Goal: Task Accomplishment & Management: Complete application form

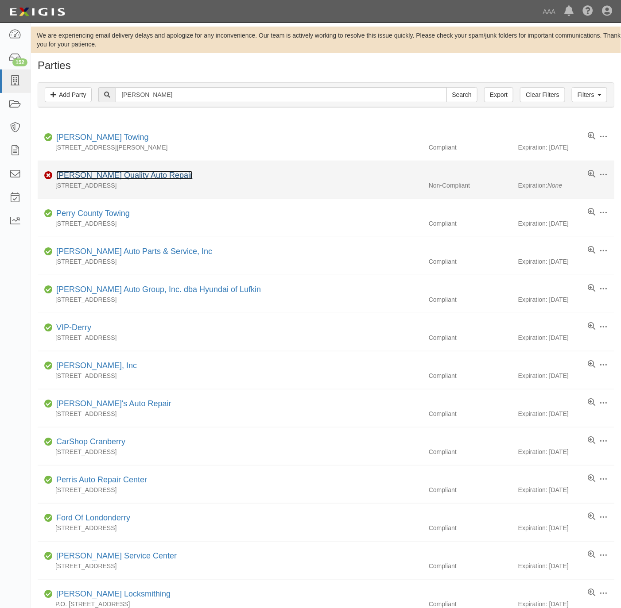
click at [81, 177] on link "[PERSON_NAME] Quality Auto Repair" at bounding box center [124, 175] width 136 height 9
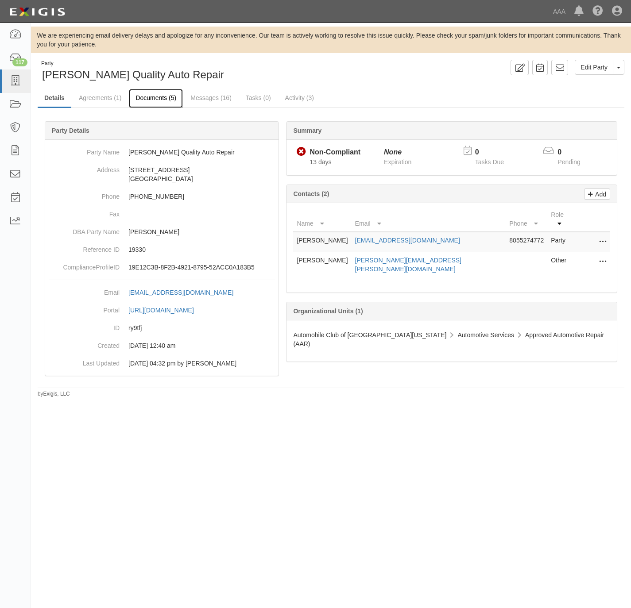
click at [161, 100] on link "Documents (5)" at bounding box center [156, 98] width 54 height 19
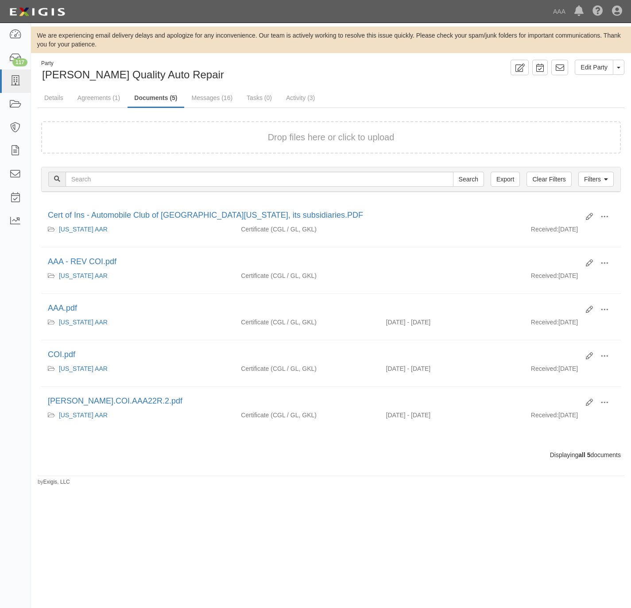
click at [149, 145] on form "Drop files here or click to upload" at bounding box center [330, 137] width 579 height 32
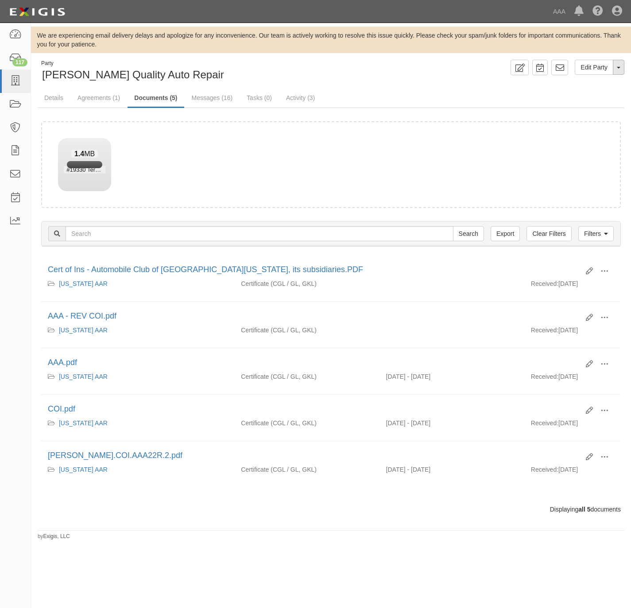
click at [623, 68] on button "Toggle Party Dropdown" at bounding box center [619, 67] width 12 height 15
click at [579, 100] on link "Archive Party" at bounding box center [589, 96] width 70 height 12
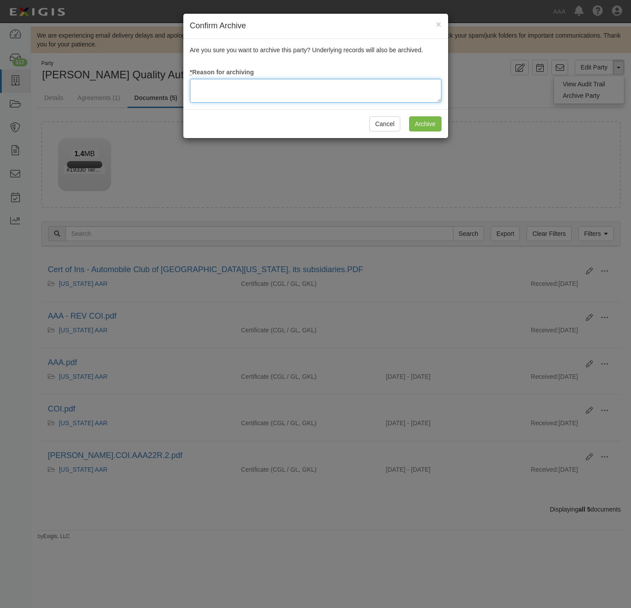
click at [206, 92] on textarea at bounding box center [315, 91] width 251 height 24
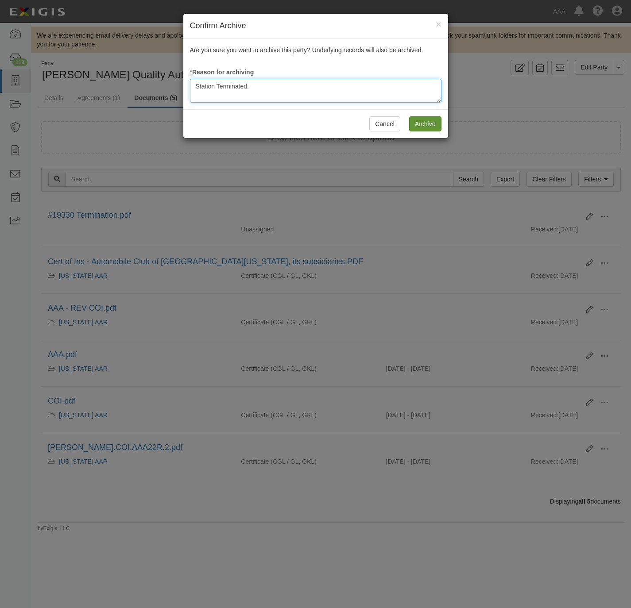
type textarea "Station Terminated."
click at [428, 127] on input "Archive" at bounding box center [425, 123] width 32 height 15
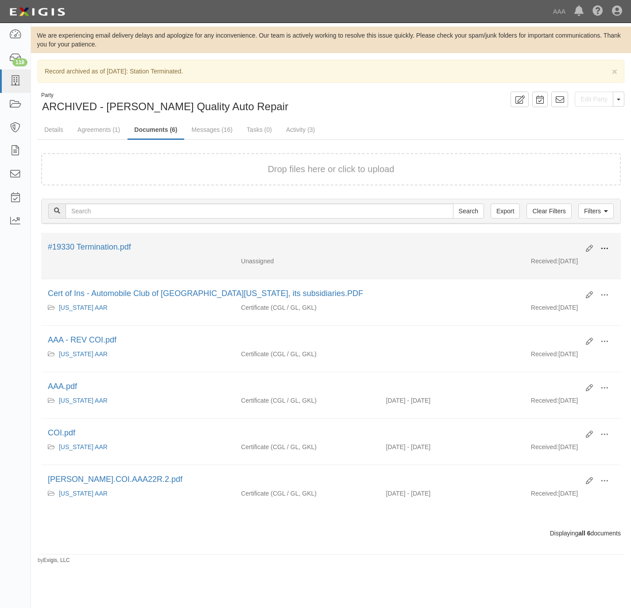
click at [612, 251] on button at bounding box center [603, 249] width 19 height 15
click at [562, 258] on link "View" at bounding box center [561, 262] width 70 height 16
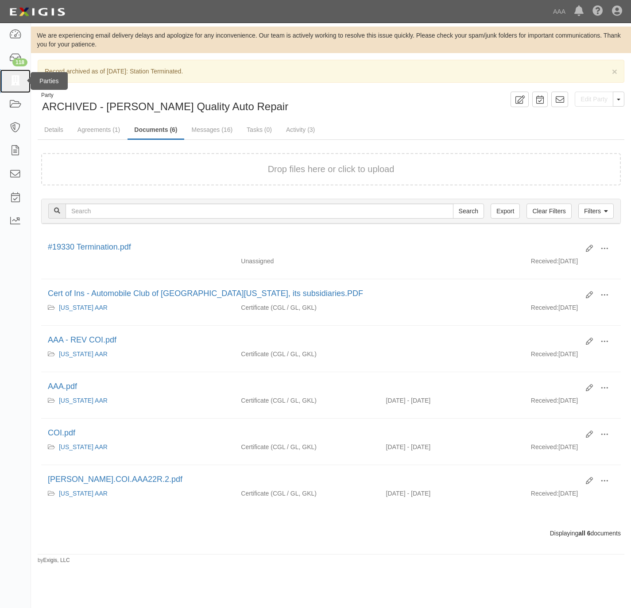
click at [25, 77] on link at bounding box center [15, 80] width 31 height 23
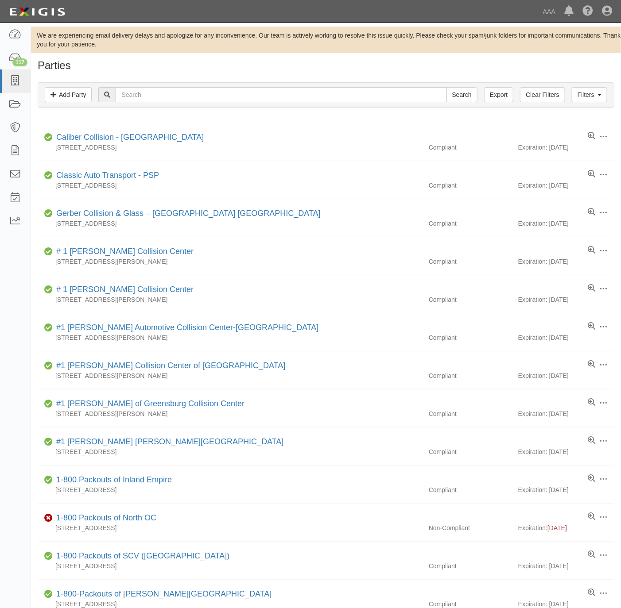
click at [152, 98] on input "text" at bounding box center [281, 94] width 331 height 15
type input "watha"
click at [446, 87] on input "Search" at bounding box center [461, 94] width 31 height 15
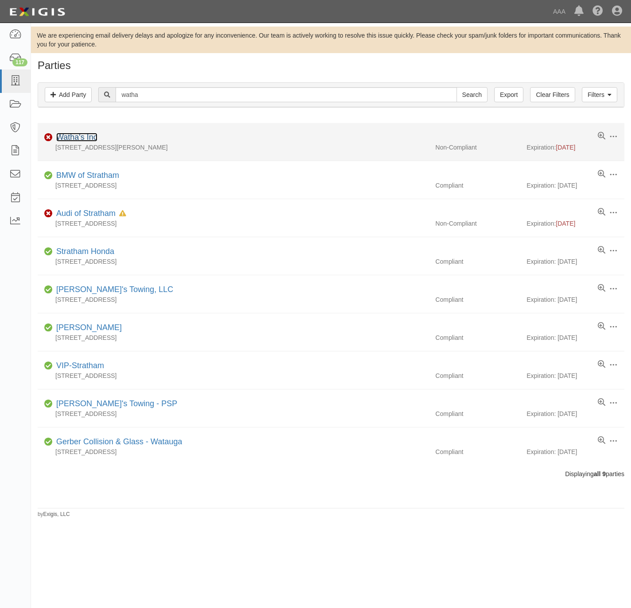
click at [74, 135] on link "Watha's Inc" at bounding box center [76, 137] width 41 height 9
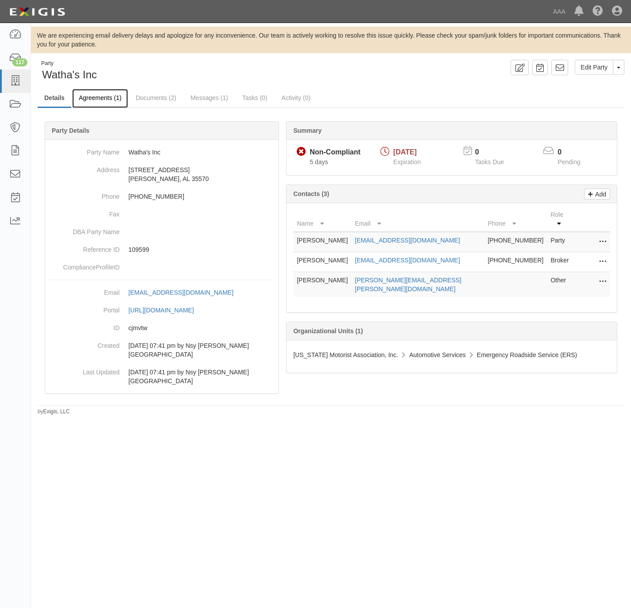
click at [105, 101] on link "Agreements (1)" at bounding box center [100, 98] width 56 height 19
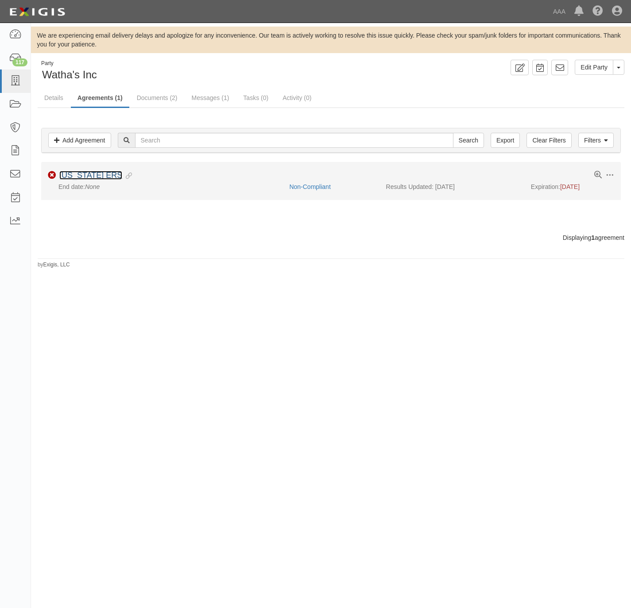
click at [80, 178] on link "[US_STATE] ERS" at bounding box center [90, 175] width 63 height 9
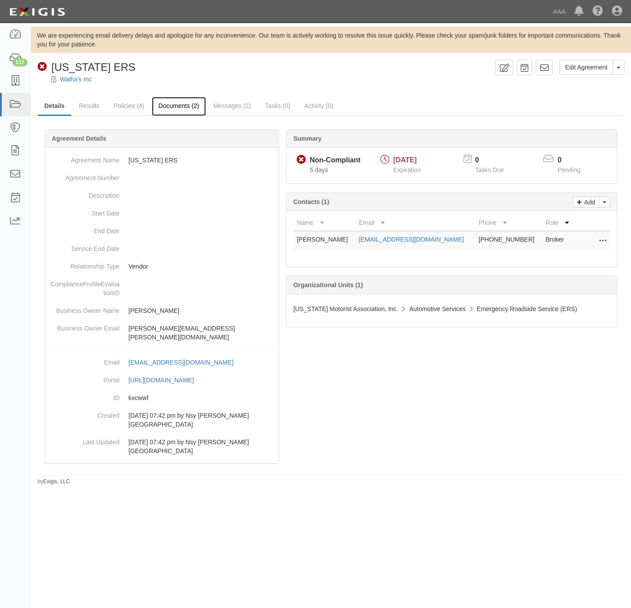
drag, startPoint x: 171, startPoint y: 106, endPoint x: 206, endPoint y: 112, distance: 35.0
click at [171, 105] on link "Documents (2)" at bounding box center [179, 106] width 54 height 19
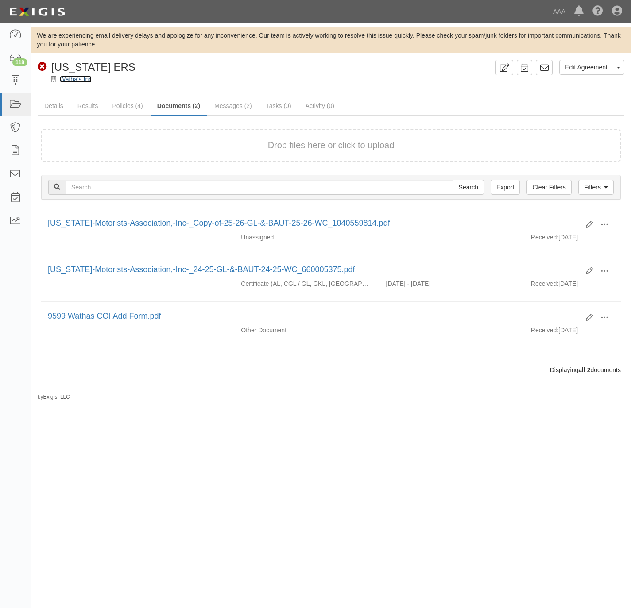
click at [83, 80] on link "Watha's Inc" at bounding box center [76, 79] width 32 height 7
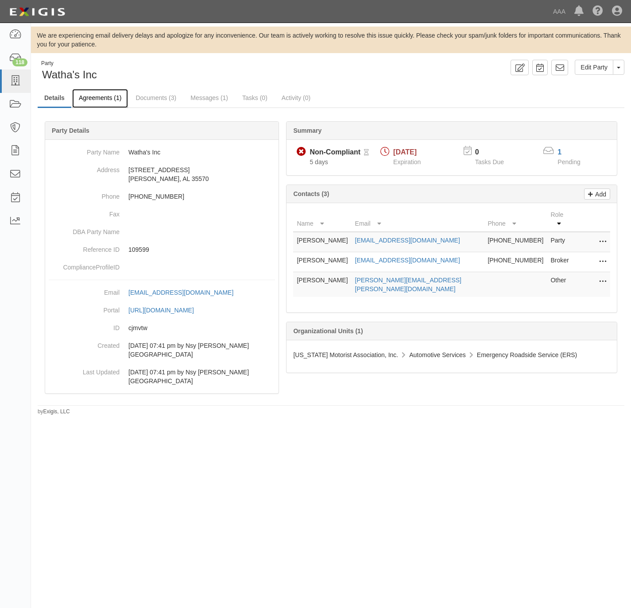
click at [99, 95] on link "Agreements (1)" at bounding box center [100, 98] width 56 height 19
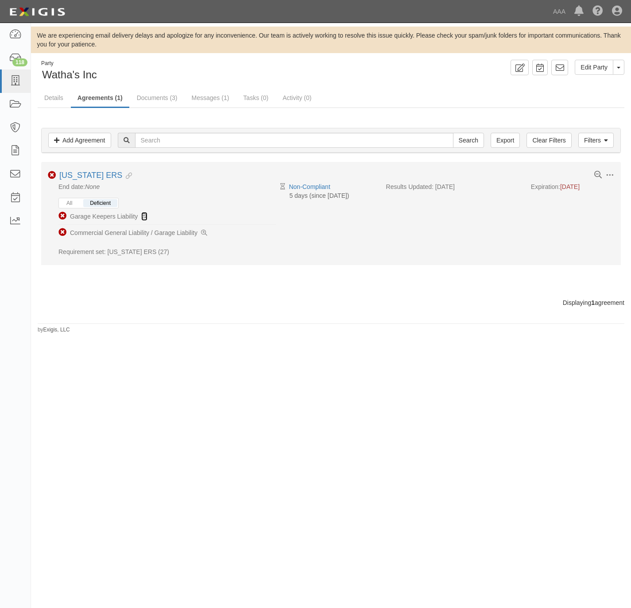
click at [147, 218] on icon at bounding box center [144, 217] width 6 height 6
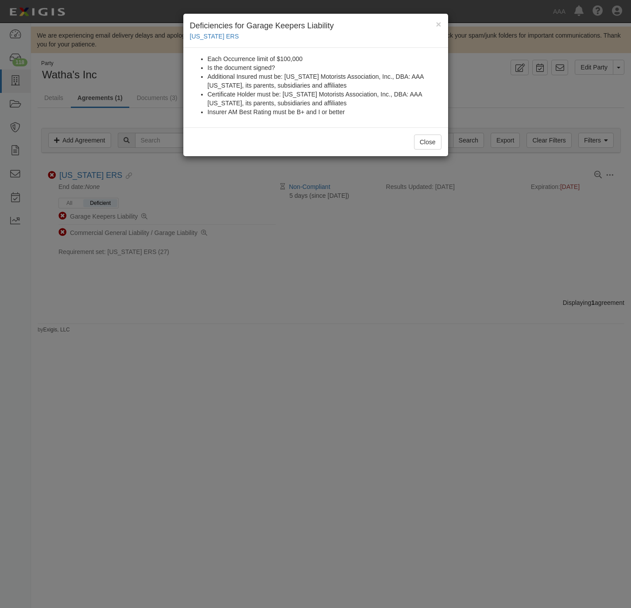
click at [279, 267] on div "× Deficiencies for Garage Keepers Liability Alabama ERS Each Occurrence limit o…" at bounding box center [315, 304] width 631 height 608
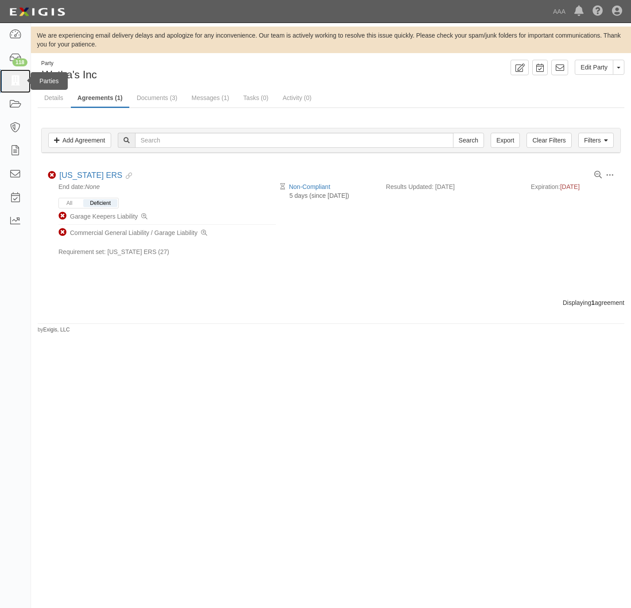
drag, startPoint x: 7, startPoint y: 83, endPoint x: 558, endPoint y: 60, distance: 551.1
click at [8, 83] on link at bounding box center [15, 80] width 31 height 23
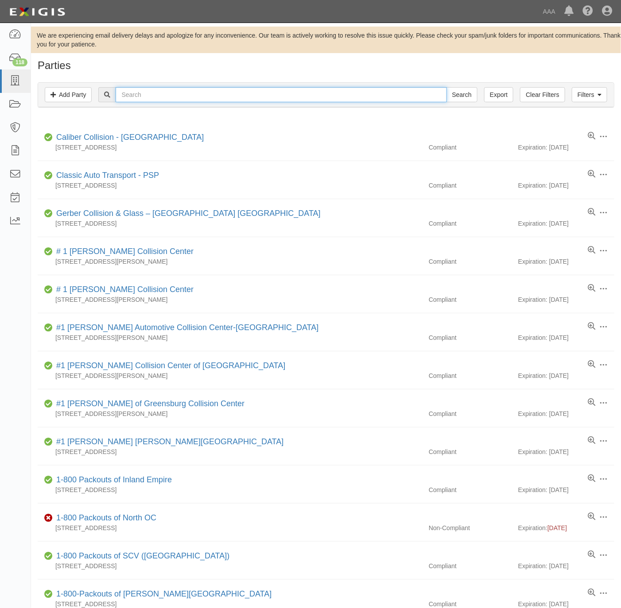
click at [202, 100] on input "text" at bounding box center [281, 94] width 331 height 15
paste input "Automotive and Diesel LLC,"
type input "Automotive and Diesel LLC,"
click at [465, 93] on input "Search" at bounding box center [461, 94] width 31 height 15
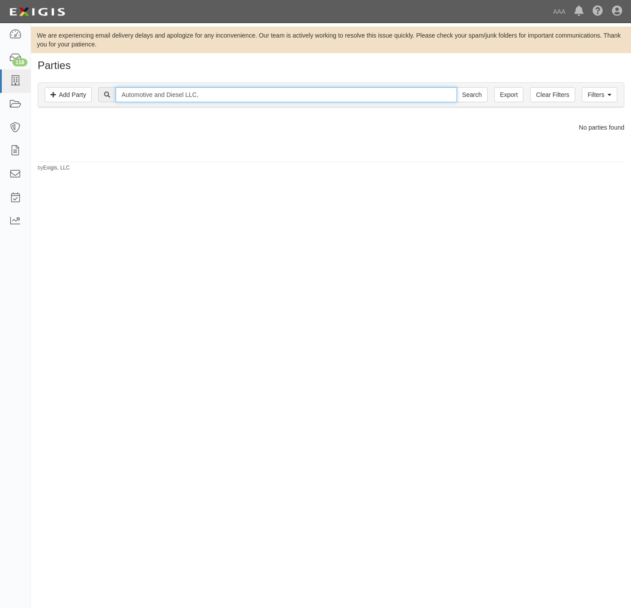
click at [197, 101] on input "Automotive and Diesel LLC," at bounding box center [286, 94] width 341 height 15
type input "Automotive and Diesel"
click at [456, 87] on input "Search" at bounding box center [471, 94] width 31 height 15
click at [364, 98] on input "Automotive and Diesel" at bounding box center [286, 94] width 341 height 15
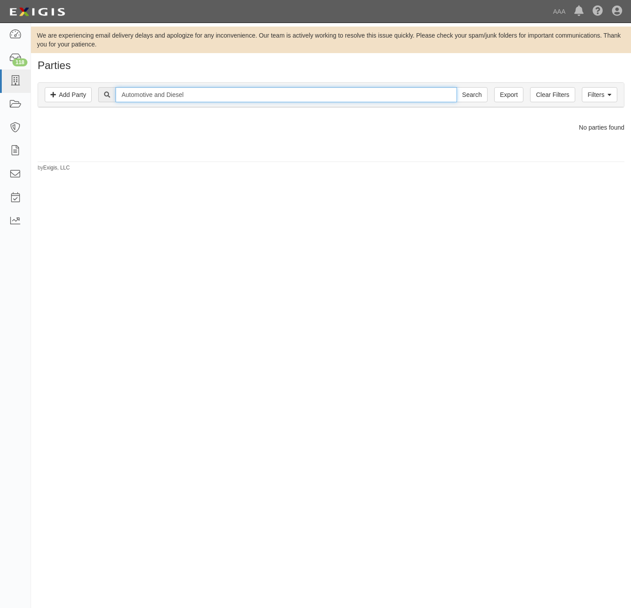
click at [364, 98] on input "Automotive and Diesel" at bounding box center [286, 94] width 341 height 15
paste input "723"
type input "723 Automotive and Diesel"
click at [456, 87] on input "Search" at bounding box center [471, 94] width 31 height 15
click at [157, 98] on input "723 Automotive and Diesel" at bounding box center [286, 94] width 341 height 15
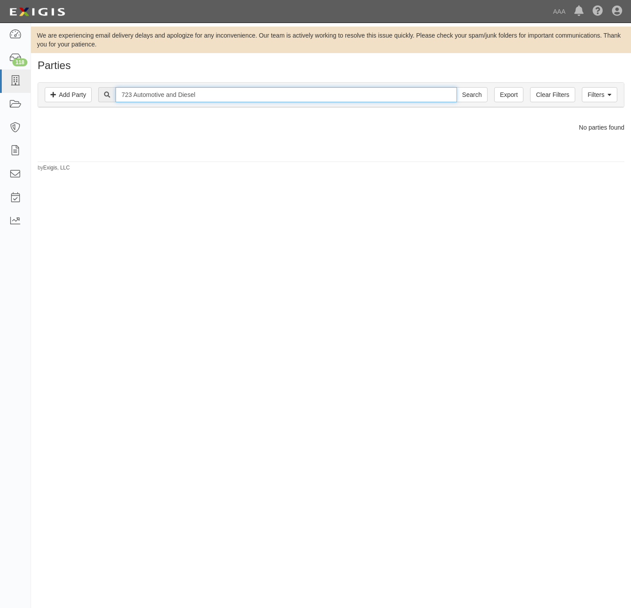
click at [157, 98] on input "723 Automotive and Diesel" at bounding box center [286, 94] width 341 height 15
type input "20311"
click at [456, 87] on input "Search" at bounding box center [471, 94] width 31 height 15
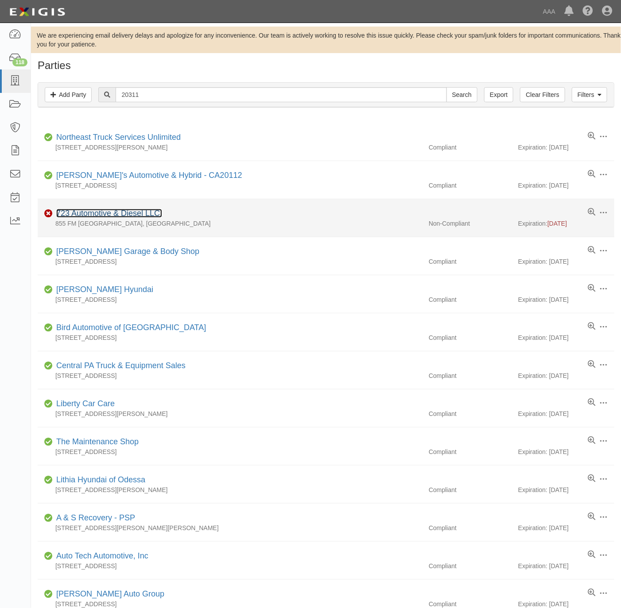
click at [76, 216] on link "723 Automotive & Diesel LLC." at bounding box center [109, 213] width 106 height 9
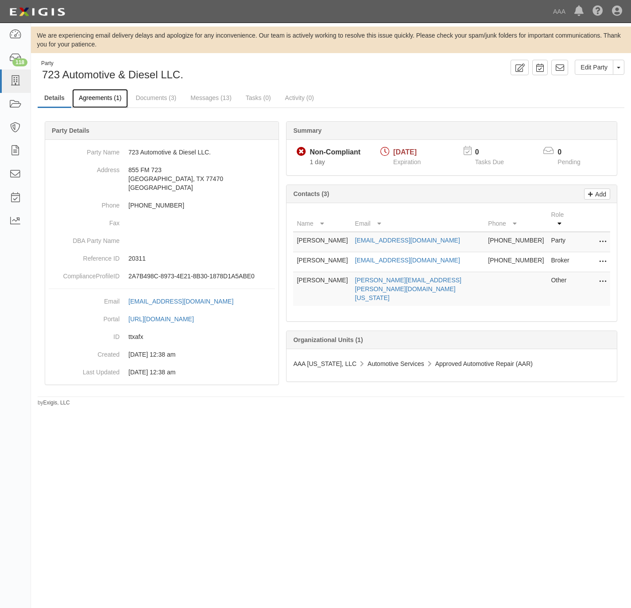
click at [105, 99] on link "Agreements (1)" at bounding box center [100, 98] width 56 height 19
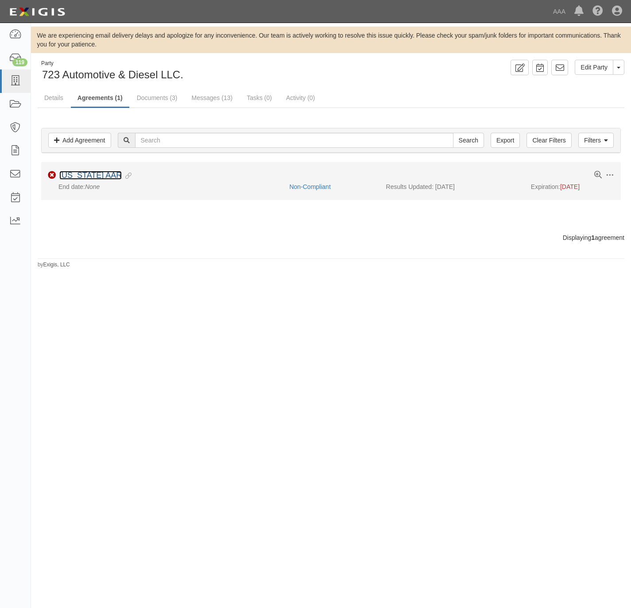
click at [85, 180] on link "[US_STATE] AAR" at bounding box center [90, 175] width 62 height 9
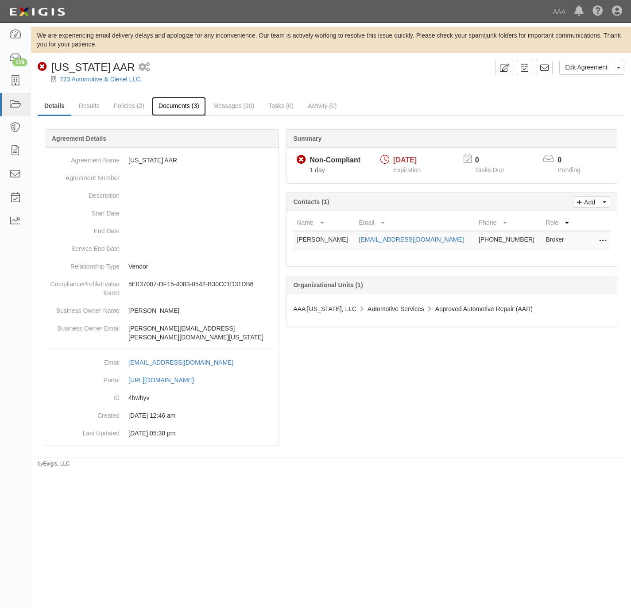
click at [178, 104] on link "Documents (3)" at bounding box center [179, 106] width 54 height 19
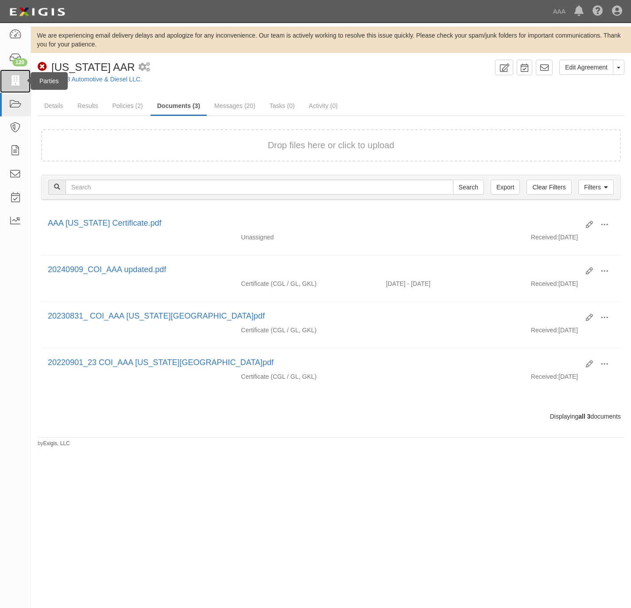
click at [16, 77] on icon at bounding box center [15, 81] width 12 height 10
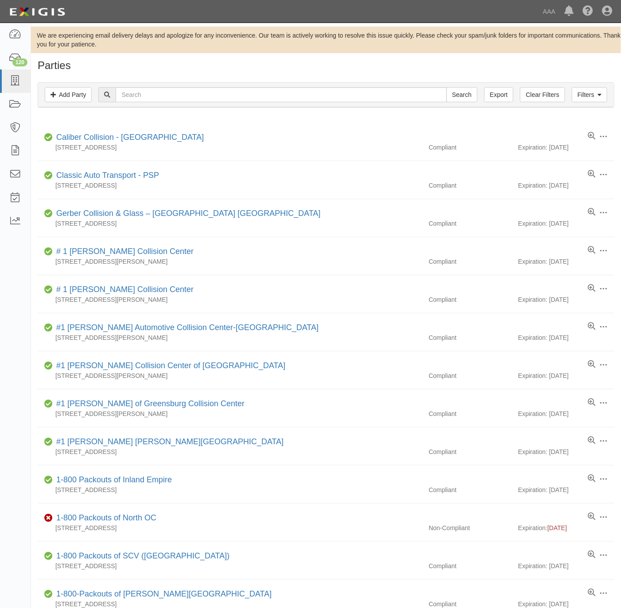
click at [190, 104] on div "Filters Add Party Clear Filters Export Search Filters" at bounding box center [325, 95] width 575 height 24
click at [192, 98] on input "text" at bounding box center [281, 94] width 331 height 15
paste input "Nucar Automall"
type input "Nucar Automall"
click at [449, 96] on input "Search" at bounding box center [461, 94] width 31 height 15
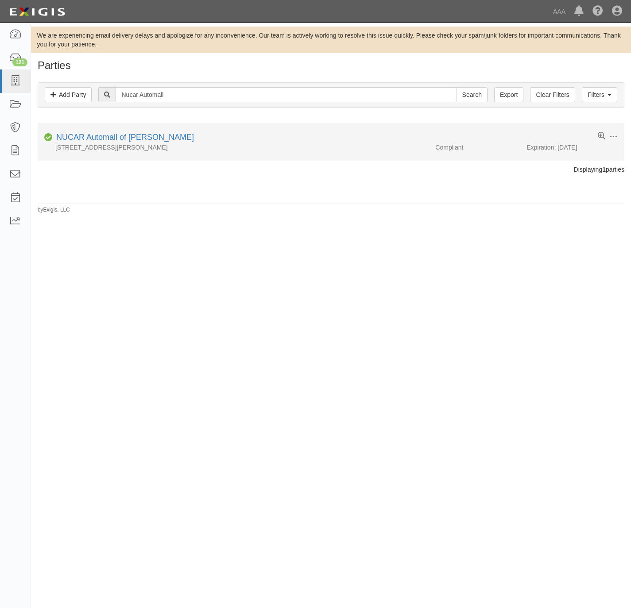
click at [128, 132] on li "Edit Log activity Add task Send message Archive Compliant NUCAR Automall of Til…" at bounding box center [331, 142] width 587 height 38
click at [117, 137] on link "NUCAR Automall of Tilton" at bounding box center [125, 137] width 138 height 9
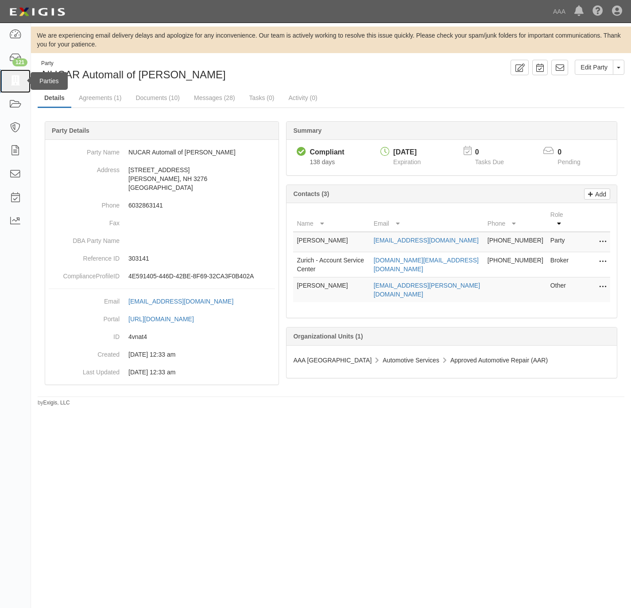
click at [15, 81] on icon at bounding box center [15, 81] width 12 height 10
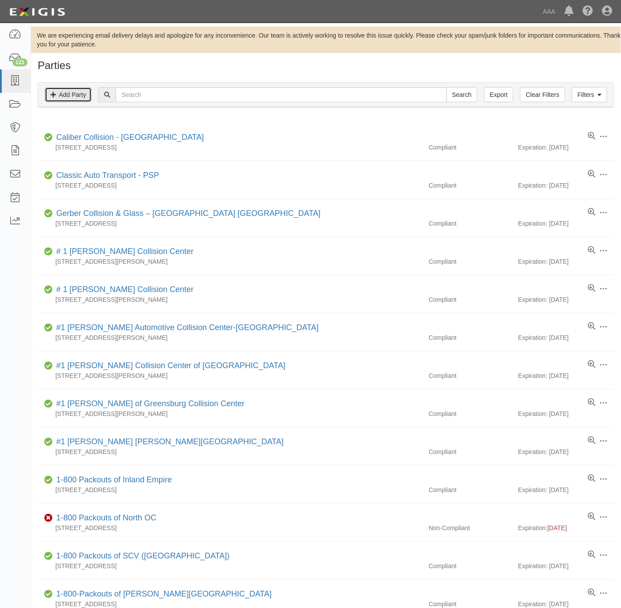
click at [78, 96] on link "Add Party" at bounding box center [68, 94] width 47 height 15
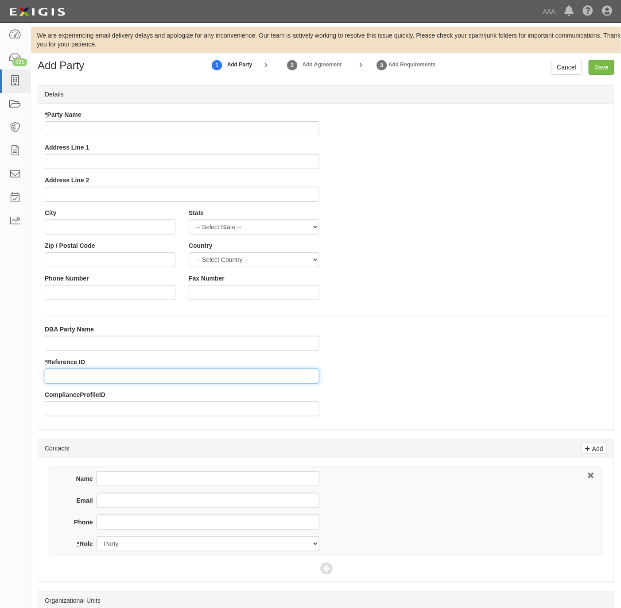
click at [93, 374] on input "* Reference ID" at bounding box center [182, 376] width 274 height 15
paste input "Nucar Automall"
type input "Nucar Automall"
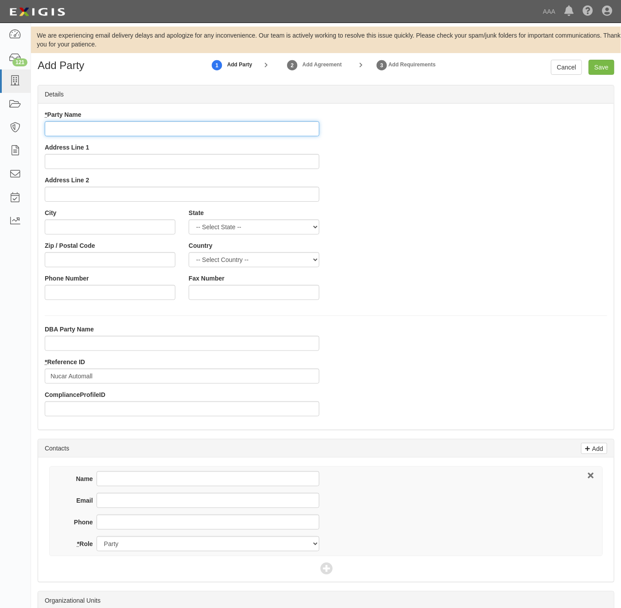
click at [111, 129] on input "* Party Name" at bounding box center [182, 128] width 274 height 15
paste input "Nucar Automall"
type input "Nucar Automall"
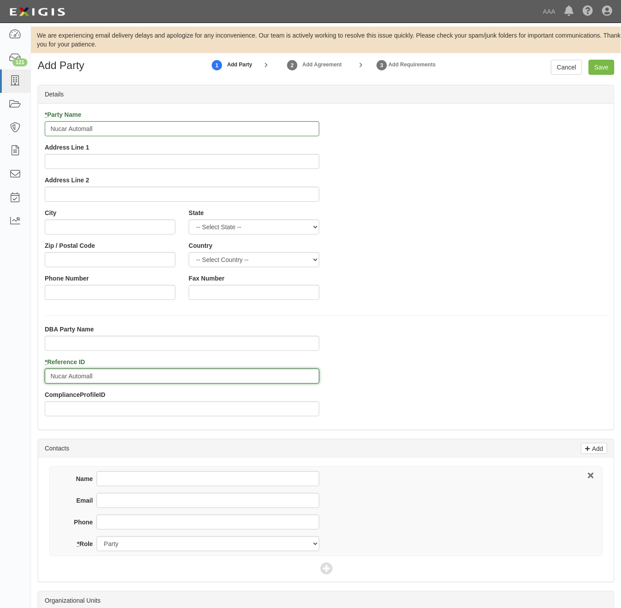
click at [168, 382] on input "Nucar Automall" at bounding box center [182, 376] width 274 height 15
click at [168, 383] on input "Nucar Automall" at bounding box center [182, 376] width 274 height 15
paste input "25139"
type input "25139"
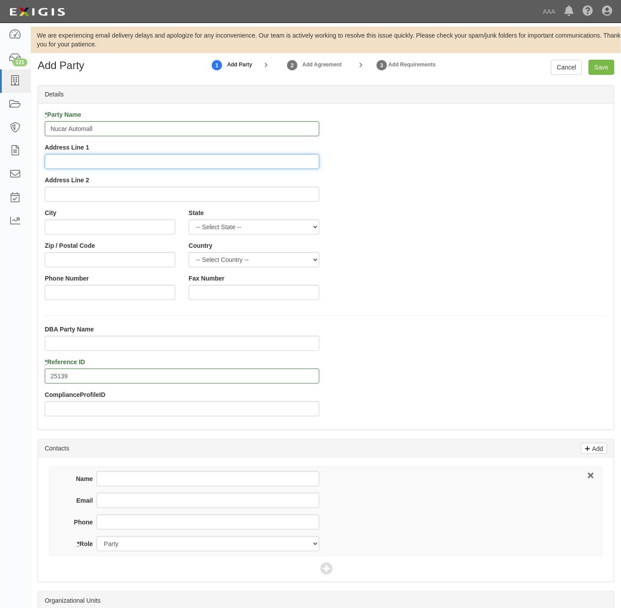
click at [125, 165] on input "Address Line 1" at bounding box center [182, 161] width 274 height 15
click at [166, 163] on input "Address Line 1" at bounding box center [182, 161] width 274 height 15
paste input "141 Franklin Park"
type input "141 Franklin Park W"
click at [70, 232] on input "City" at bounding box center [110, 227] width 131 height 15
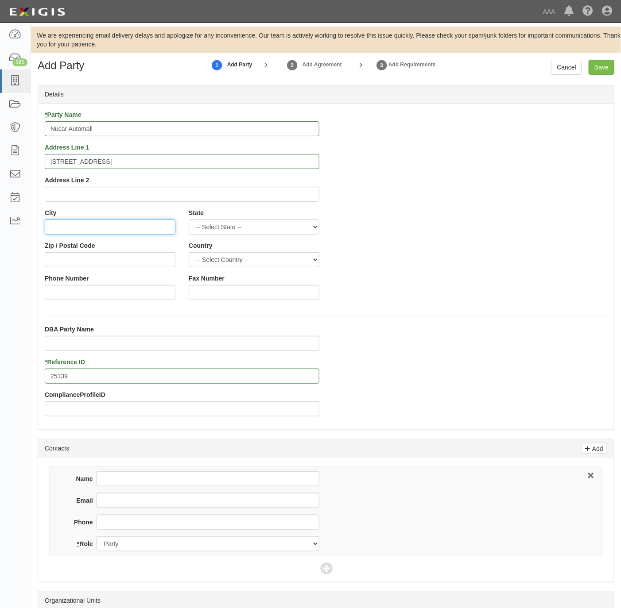
click at [110, 224] on input "City" at bounding box center [110, 227] width 131 height 15
paste input "St Albans Ci"
type input "St Albans City"
select select "VT"
type input "05478"
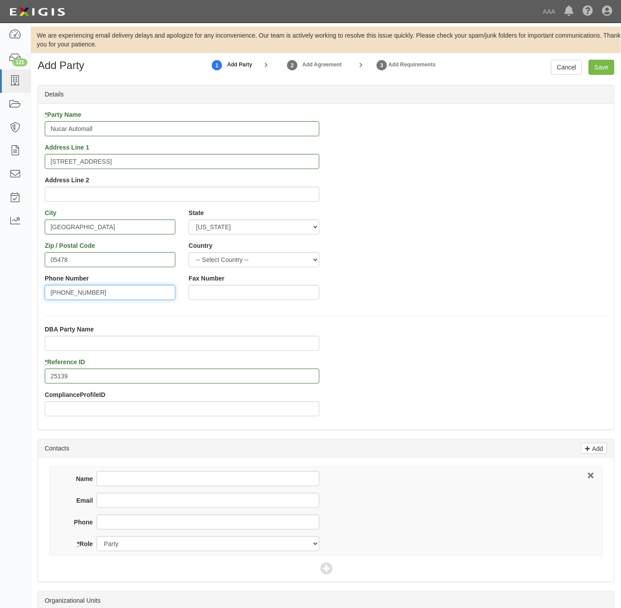
click at [113, 297] on input "802-214-4320" at bounding box center [110, 292] width 131 height 15
type input "802-214-4320"
click at [121, 523] on input "Phone" at bounding box center [207, 522] width 223 height 15
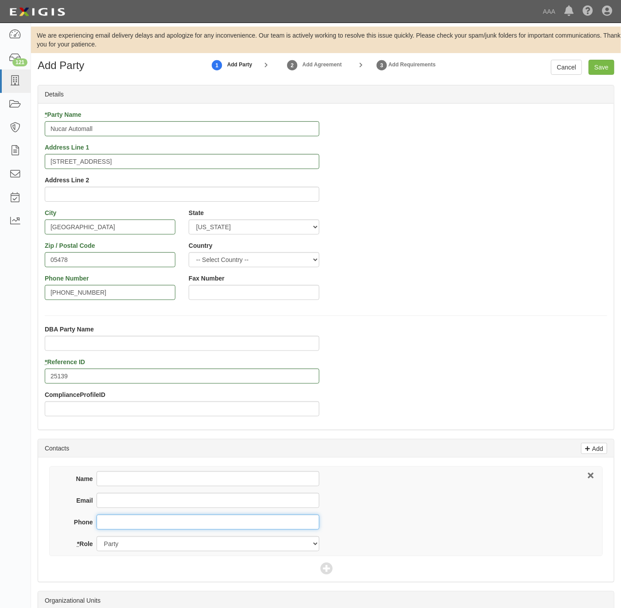
paste input "802-214-4320"
type input "802-214-4320"
click at [129, 478] on input "Name" at bounding box center [207, 478] width 223 height 15
click at [323, 570] on icon at bounding box center [326, 569] width 12 height 12
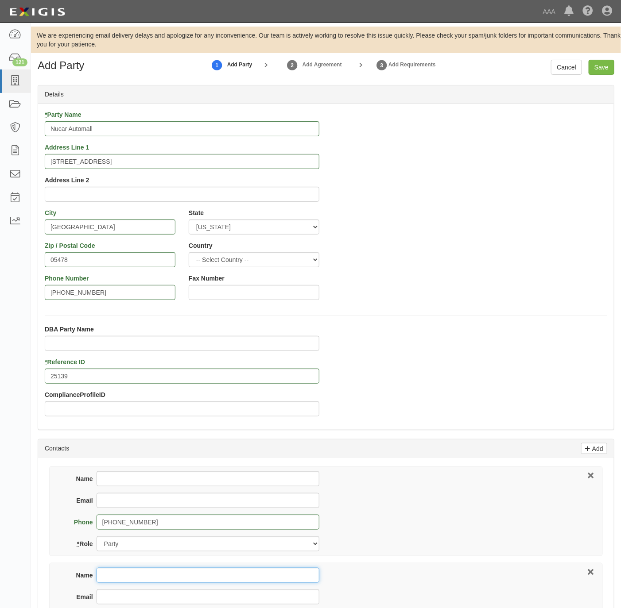
click at [163, 583] on input "Name" at bounding box center [207, 575] width 223 height 15
paste input "Zurich - Account Service Center"
type input "Zurich - Account Service Center"
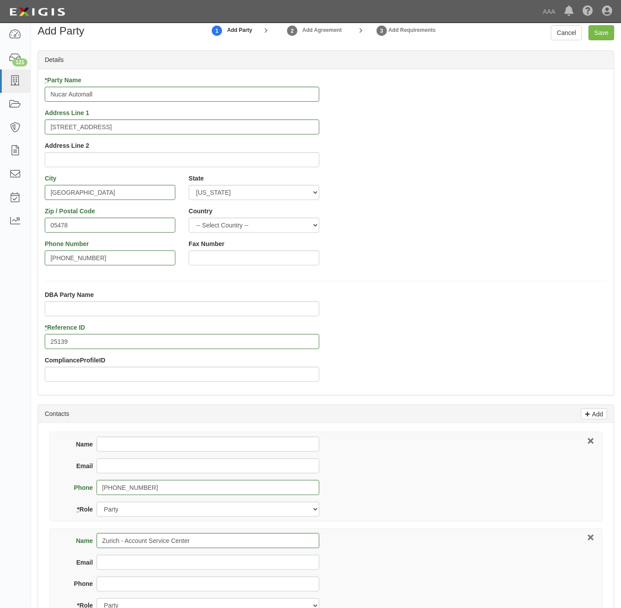
scroll to position [66, 0]
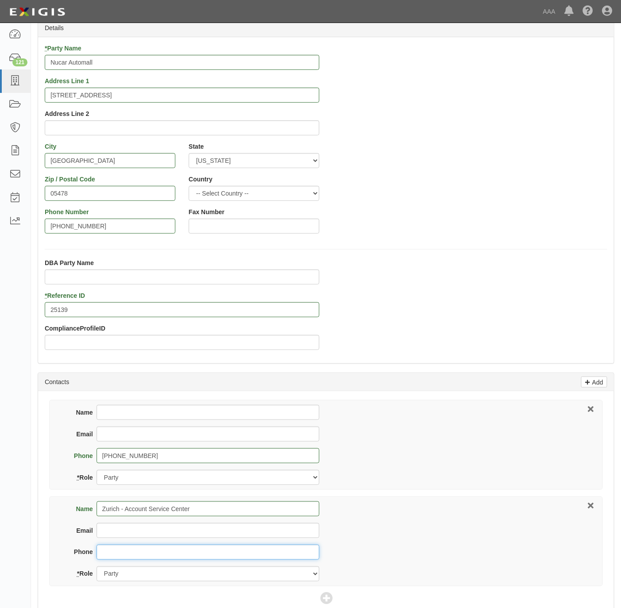
click at [174, 553] on input "Phone" at bounding box center [207, 552] width 223 height 15
paste input "877-225-5276"
type input "877-225-5276"
click at [209, 540] on div "Email" at bounding box center [192, 534] width 254 height 22
click at [209, 529] on input "Email" at bounding box center [207, 530] width 223 height 15
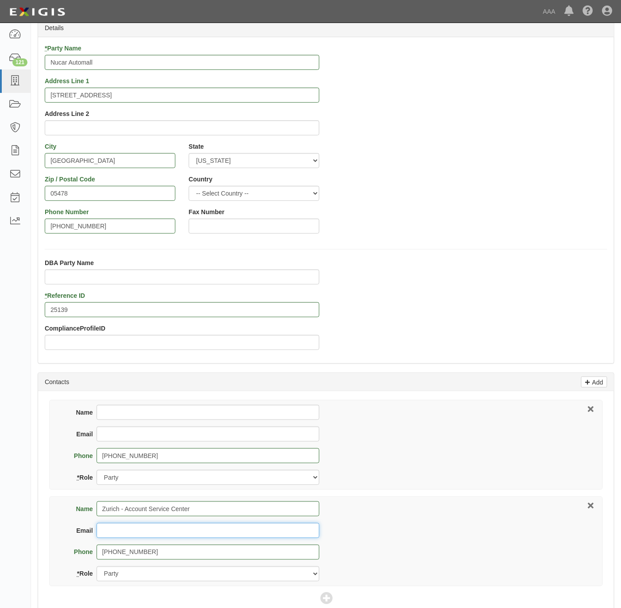
paste input "service.center@zurichna.com"
type input "service.center@zurichna.com"
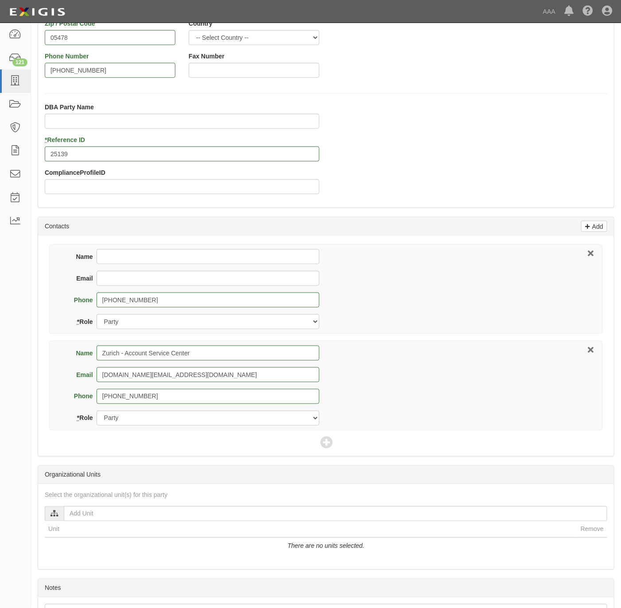
scroll to position [266, 0]
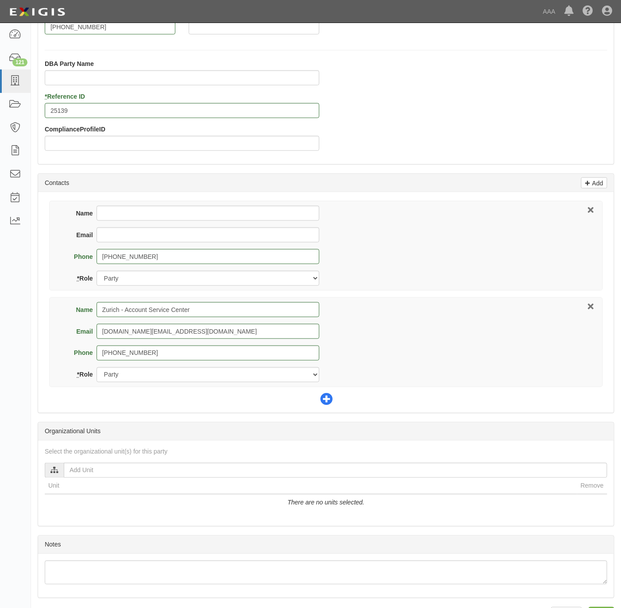
click at [328, 403] on icon at bounding box center [326, 400] width 12 height 12
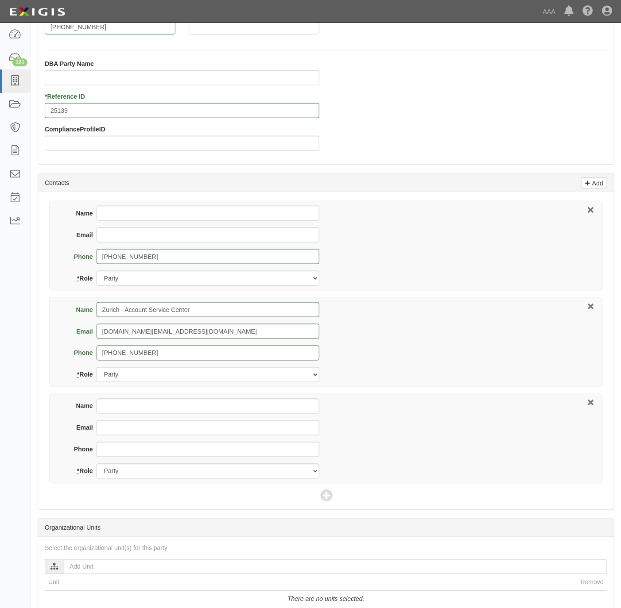
drag, startPoint x: 136, startPoint y: 416, endPoint x: 137, endPoint y: 411, distance: 5.4
click at [137, 413] on div "Name" at bounding box center [192, 410] width 254 height 22
click at [143, 412] on input "Name" at bounding box center [207, 406] width 223 height 15
click at [143, 407] on input "Name" at bounding box center [207, 406] width 223 height 15
click at [157, 412] on input "Name" at bounding box center [207, 406] width 223 height 15
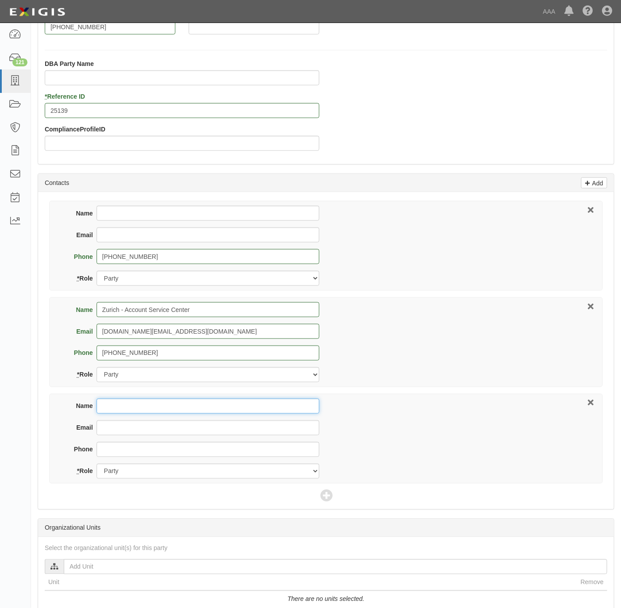
paste input "Dave Gregoire"
type input "Dave Gregoire"
paste input "Dave Gregoire"
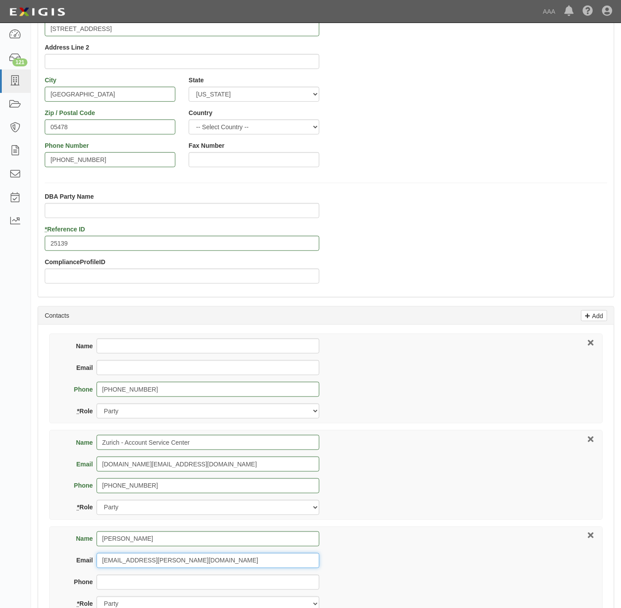
scroll to position [199, 0]
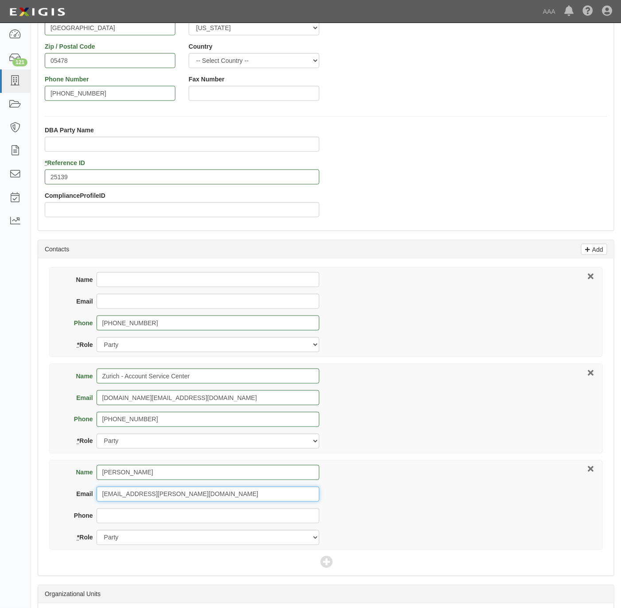
type input "gregoire.david@ace.aaa.com"
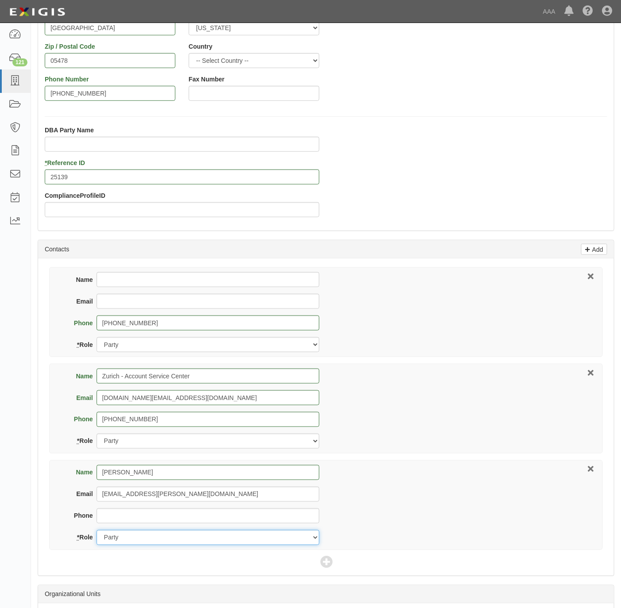
click at [192, 534] on select "Party Broker Other" at bounding box center [207, 537] width 223 height 15
select select "Other"
click at [96, 533] on select "Party Broker Other" at bounding box center [207, 537] width 223 height 15
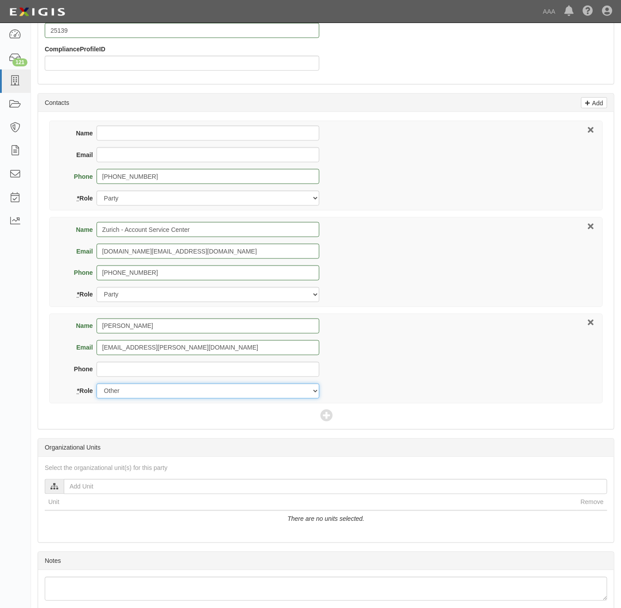
scroll to position [394, 0]
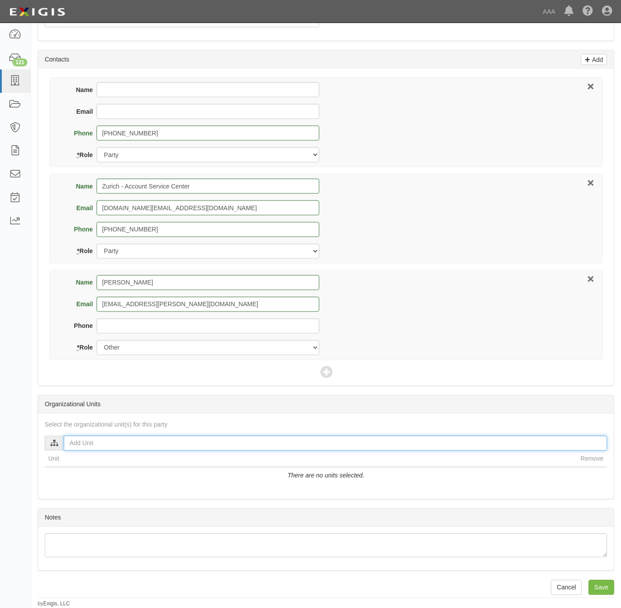
click at [125, 440] on input "text" at bounding box center [335, 443] width 543 height 15
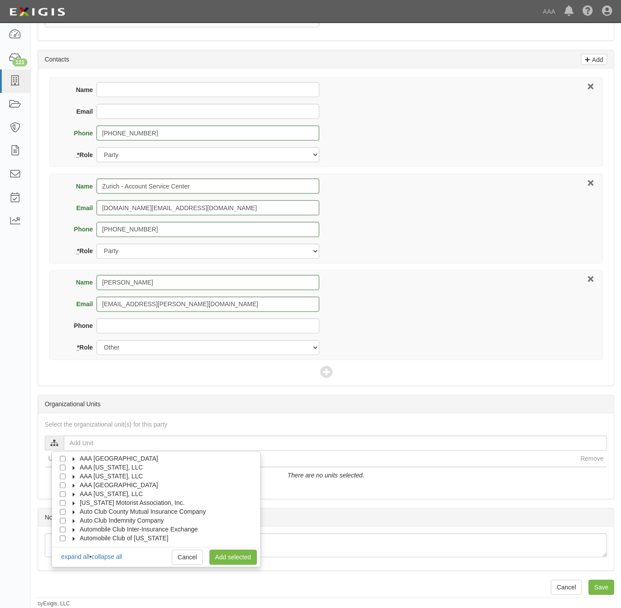
click at [131, 484] on span "AAA Northern New England" at bounding box center [119, 485] width 78 height 7
click at [114, 491] on span "Automotive Services" at bounding box center [116, 494] width 57 height 7
click at [81, 508] on div "Emergency Roadside Service (ERS)" at bounding box center [129, 512] width 120 height 9
click at [77, 502] on input "Approved Automotive Repair (AAR)" at bounding box center [79, 504] width 6 height 6
checkbox input "true"
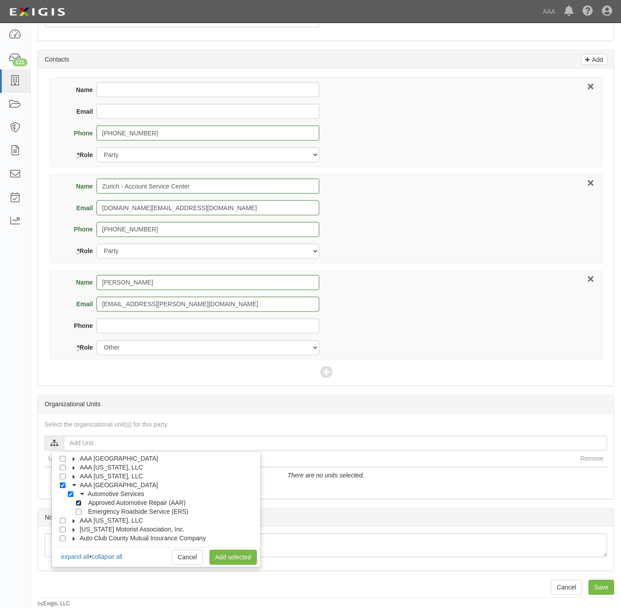
checkbox input "true"
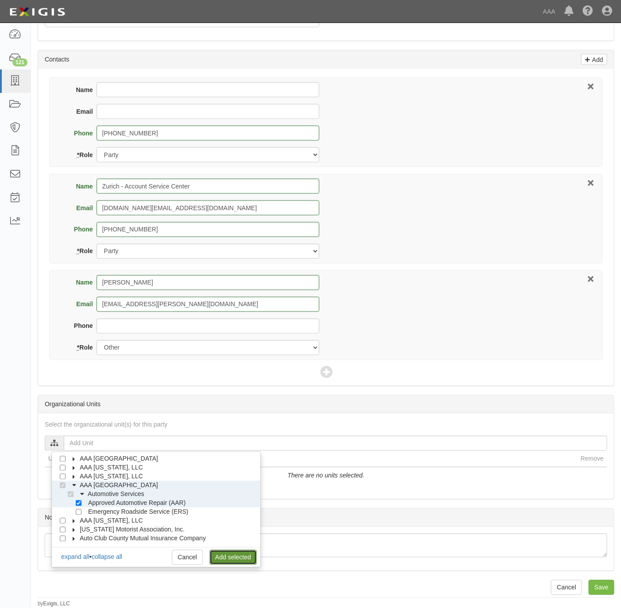
click at [232, 557] on link "Add selected" at bounding box center [232, 557] width 47 height 15
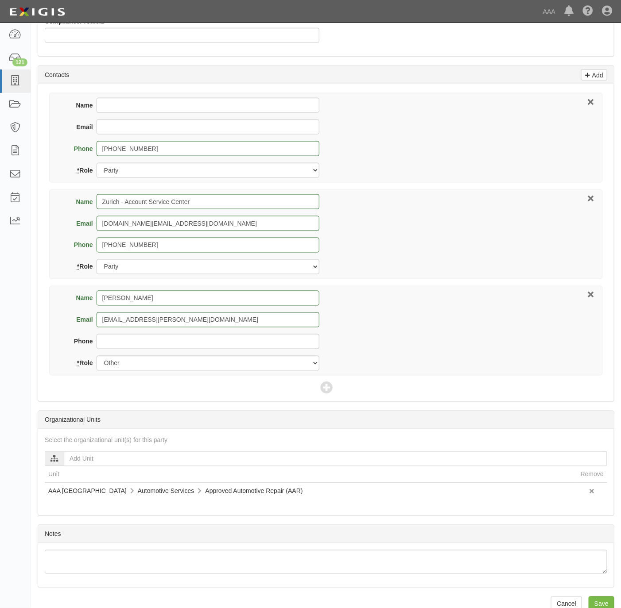
scroll to position [395, 0]
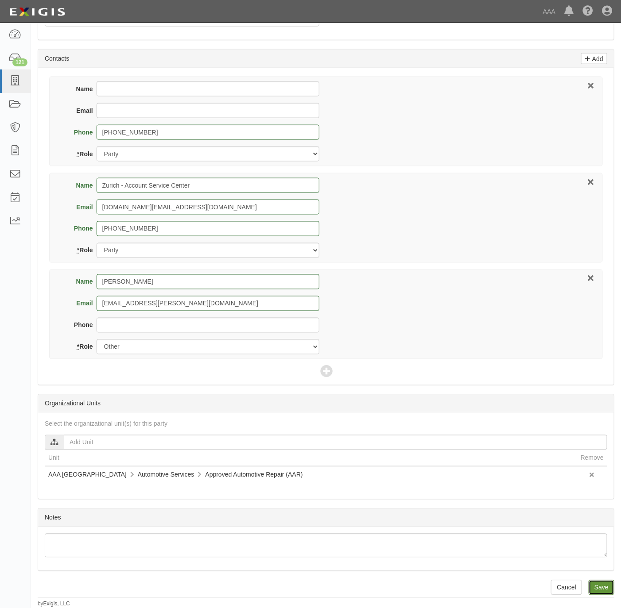
click at [595, 591] on input "Save" at bounding box center [601, 587] width 26 height 15
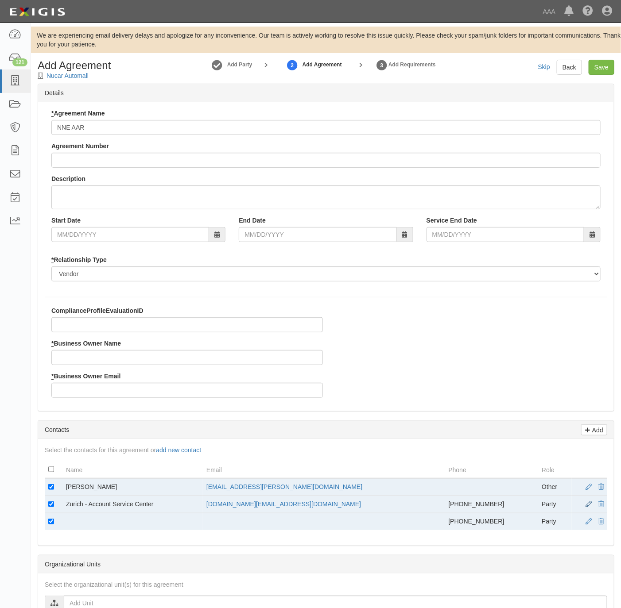
type input "NNE AAR"
click at [593, 505] on link at bounding box center [591, 504] width 13 height 9
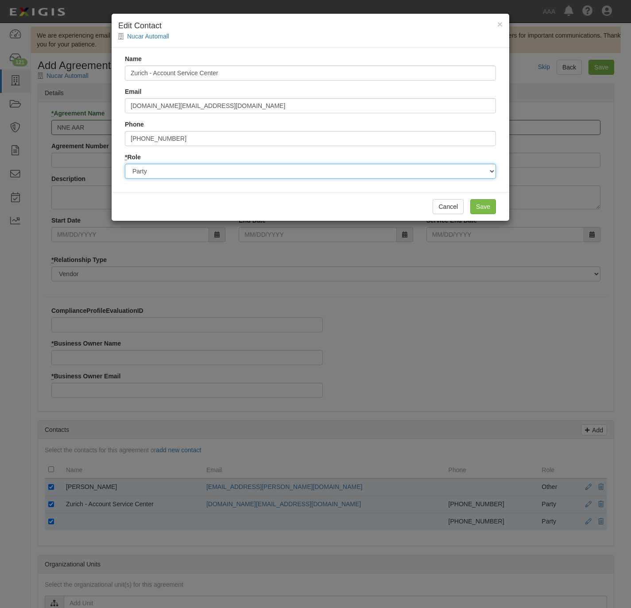
click at [185, 171] on select "Party Broker Other" at bounding box center [310, 171] width 371 height 15
select select "Broker"
click at [125, 164] on select "Party Broker Other" at bounding box center [310, 171] width 371 height 15
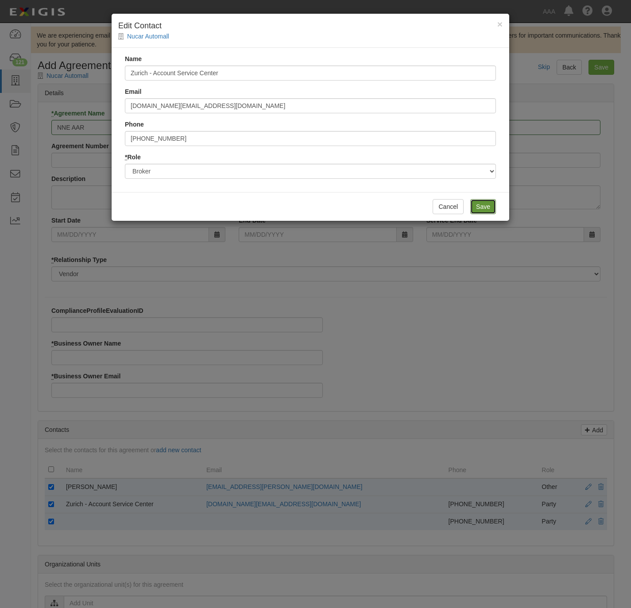
click at [475, 210] on input "Save" at bounding box center [483, 206] width 26 height 15
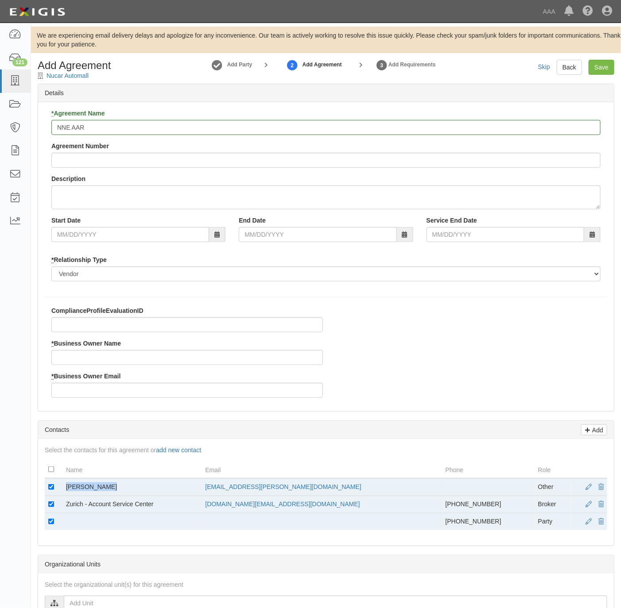
drag, startPoint x: 105, startPoint y: 490, endPoint x: 60, endPoint y: 490, distance: 44.7
click at [60, 490] on tr "Dave Gregoire gregoire.david@ace.aaa.com Other" at bounding box center [326, 488] width 562 height 18
copy tr "Dave Gregoire"
drag, startPoint x: 60, startPoint y: 490, endPoint x: 212, endPoint y: 398, distance: 178.2
click at [99, 356] on input "* Business Owner Name" at bounding box center [186, 357] width 271 height 15
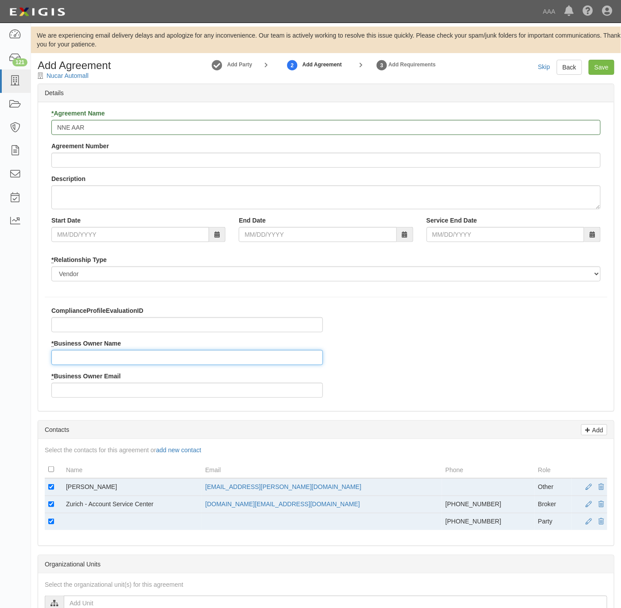
paste input "Dave Gregoire"
type input "Dave Gregoire"
copy link "gregoire.david@ace.aaa.com"
drag, startPoint x: 344, startPoint y: 492, endPoint x: 248, endPoint y: 485, distance: 95.9
click at [248, 485] on tr "Dave Gregoire gregoire.david@ace.aaa.com Other" at bounding box center [326, 488] width 562 height 18
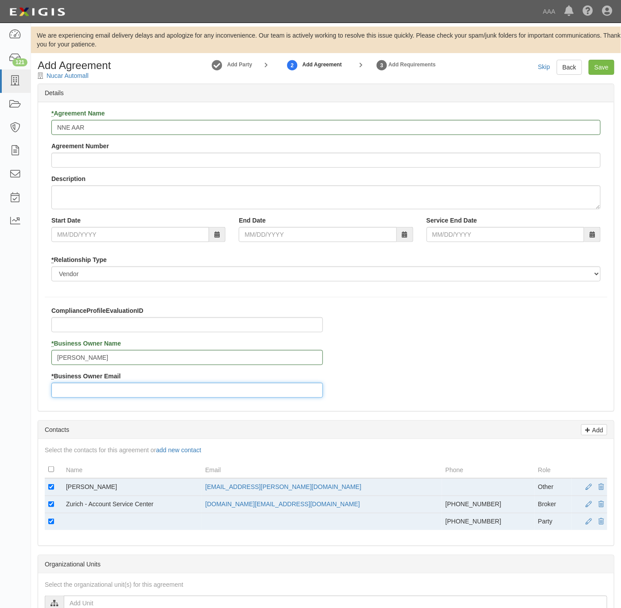
click at [119, 396] on input "* Business Owner Email" at bounding box center [186, 390] width 271 height 15
paste input "gregoire.david@ace.aaa.com"
type input "gregoire.david@ace.aaa.com"
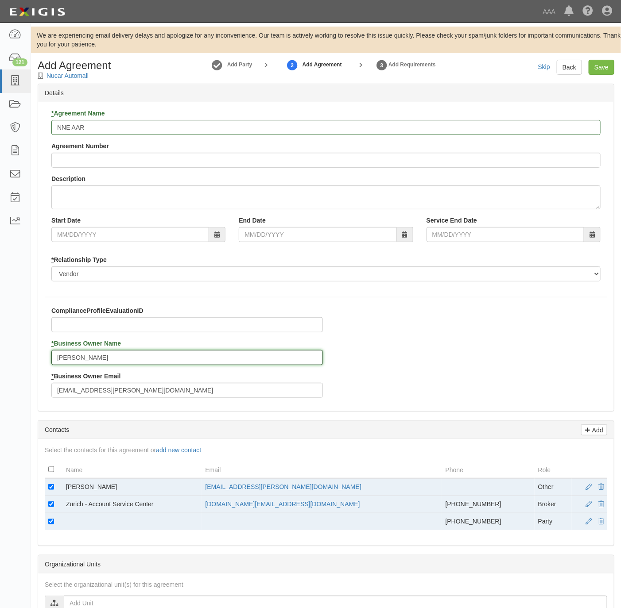
click at [73, 360] on input "Dave Gregoire" at bounding box center [186, 357] width 271 height 15
type input "Dave Gregoire"
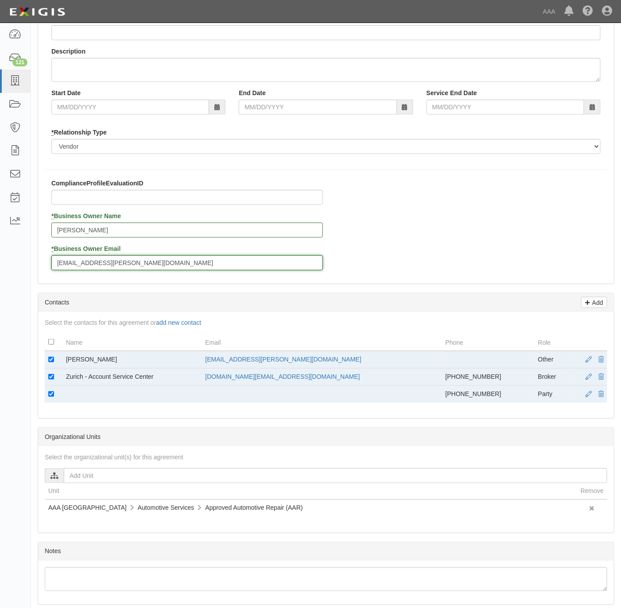
scroll to position [133, 0]
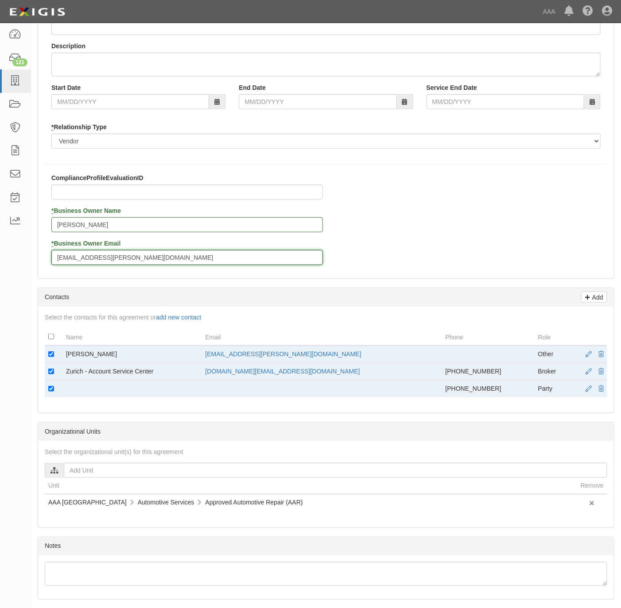
type input "gregoire.david@ace.aaa.com"
click at [53, 356] on input "checkbox" at bounding box center [51, 354] width 6 height 6
checkbox input "false"
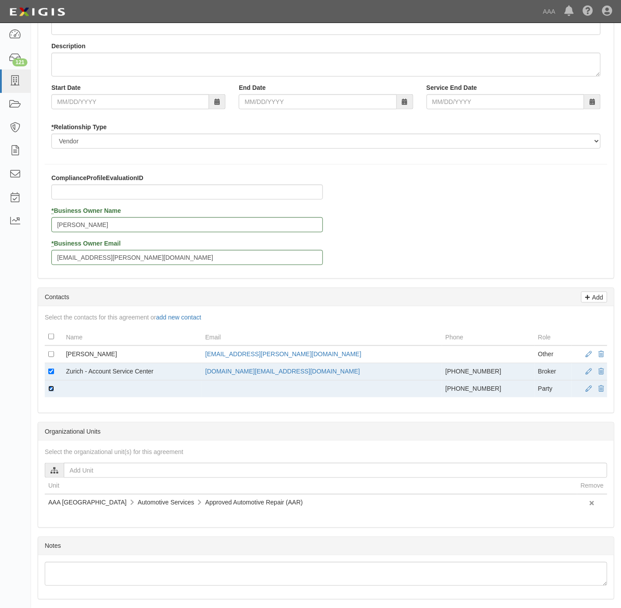
click at [49, 389] on input "checkbox" at bounding box center [51, 389] width 6 height 6
checkbox input "false"
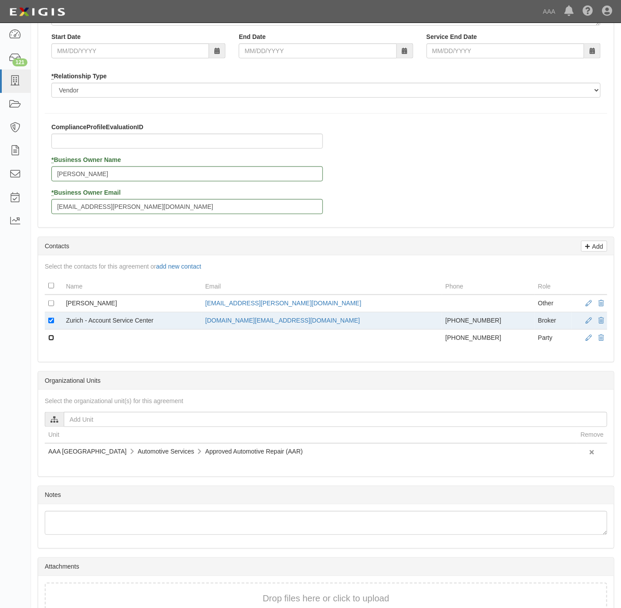
scroll to position [241, 0]
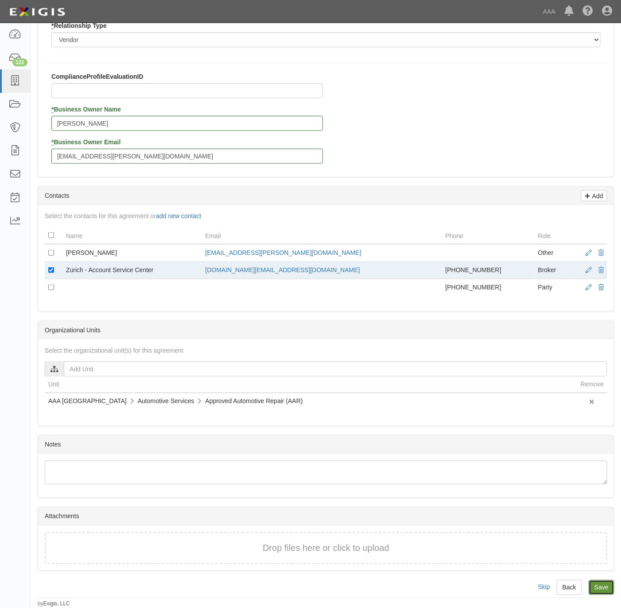
click at [599, 583] on input "Save" at bounding box center [601, 587] width 26 height 15
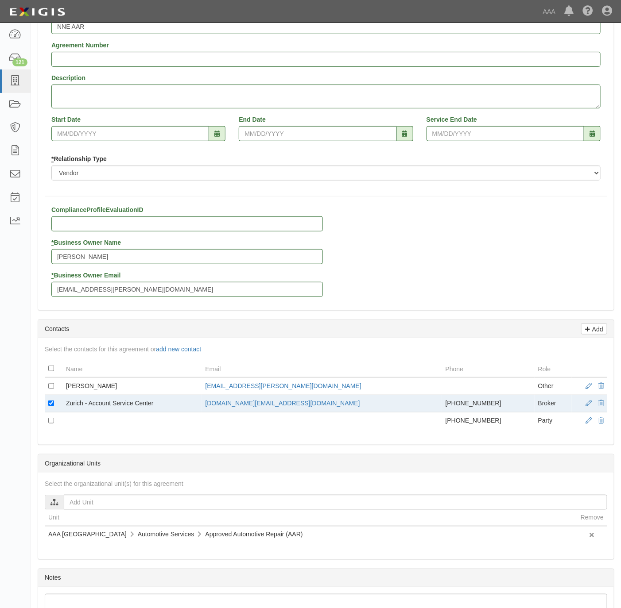
scroll to position [0, 0]
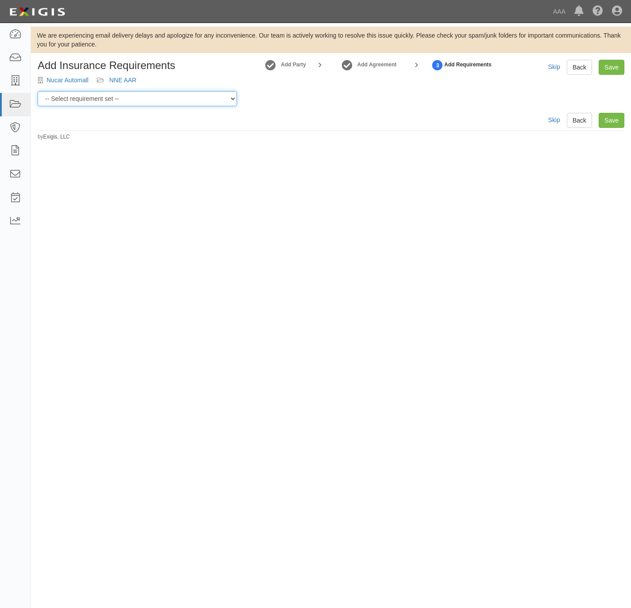
drag, startPoint x: 117, startPoint y: 99, endPoint x: 116, endPoint y: 104, distance: 4.9
click at [117, 98] on select "-- Select requirement set -- AAA East Central AAR AAA East Central ERS AAA East…" at bounding box center [137, 98] width 199 height 15
select select "16708"
click at [38, 91] on select "-- Select requirement set -- AAA East Central AAR AAA East Central ERS AAA East…" at bounding box center [137, 98] width 199 height 15
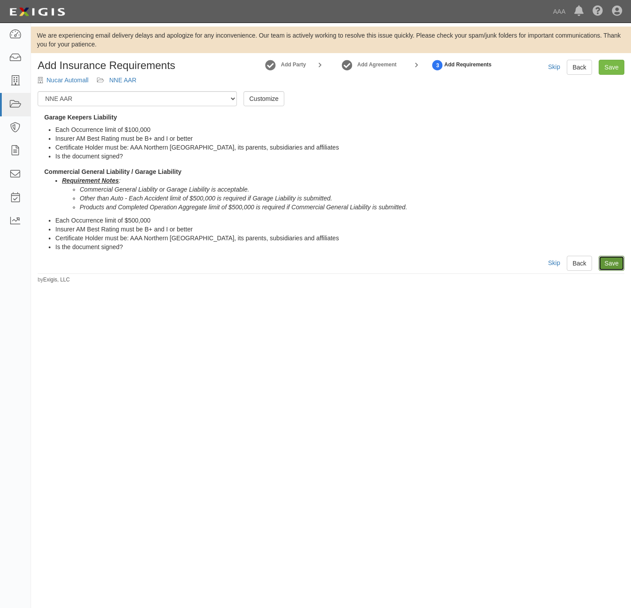
click at [617, 266] on link "Save" at bounding box center [611, 263] width 26 height 15
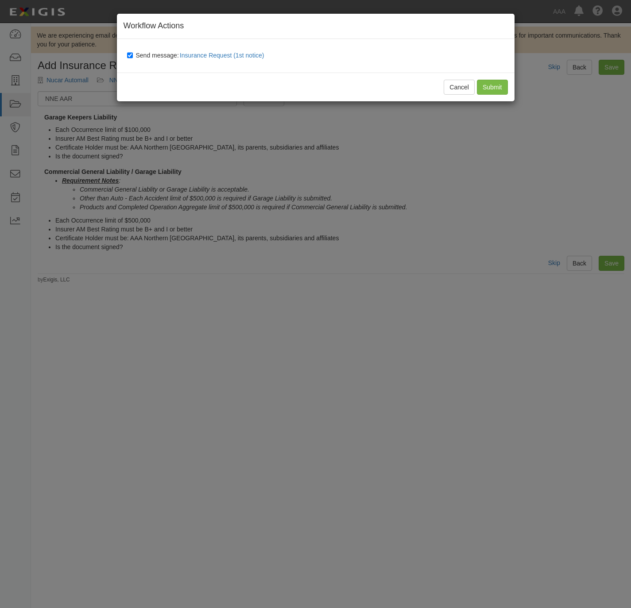
click at [157, 55] on span "Send message: Insurance Request (1st notice)" at bounding box center [202, 55] width 132 height 7
click at [133, 55] on input "Send message: Insurance Request (1st notice)" at bounding box center [130, 55] width 6 height 7
checkbox input "false"
click at [493, 88] on input "Submit" at bounding box center [492, 87] width 31 height 15
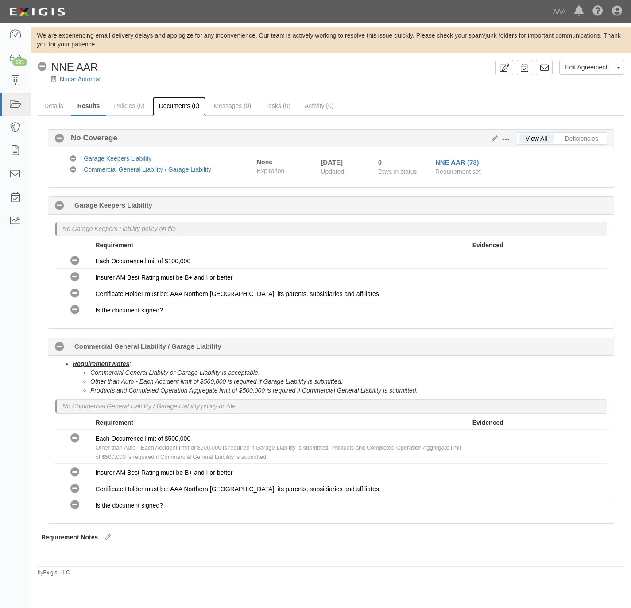
click at [182, 101] on link "Documents (0)" at bounding box center [179, 106] width 54 height 19
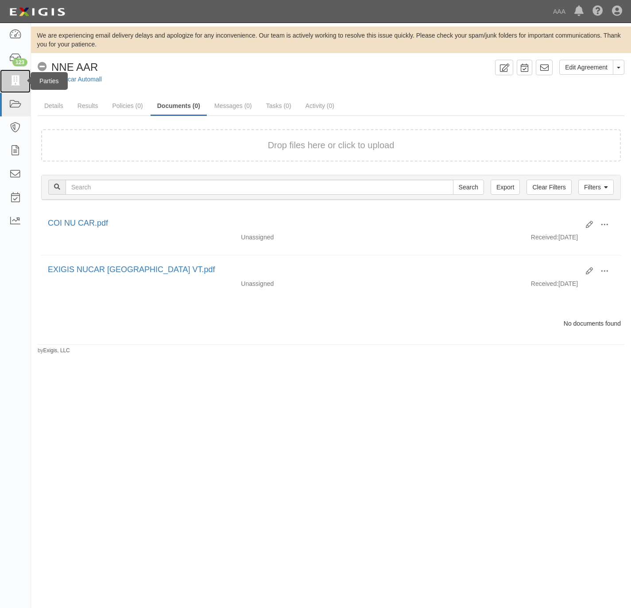
click at [18, 85] on icon at bounding box center [15, 81] width 12 height 10
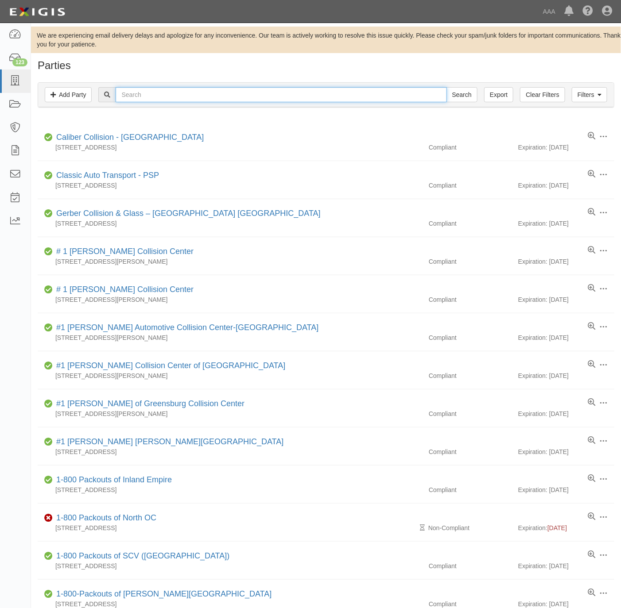
click at [159, 98] on input "text" at bounding box center [281, 94] width 331 height 15
paste input "Shalom Auto and Body,"
type input "Shalom Auto and Body"
click at [457, 92] on input "Search" at bounding box center [461, 94] width 31 height 15
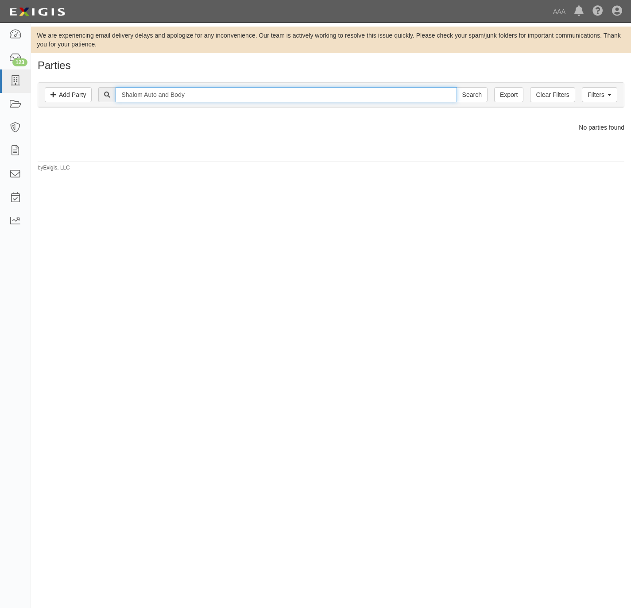
drag, startPoint x: 174, startPoint y: 99, endPoint x: 179, endPoint y: 98, distance: 5.3
click at [179, 98] on input "Shalom Auto and Body" at bounding box center [286, 94] width 341 height 15
click at [180, 97] on input "Shalom Auto and Body" at bounding box center [286, 94] width 341 height 15
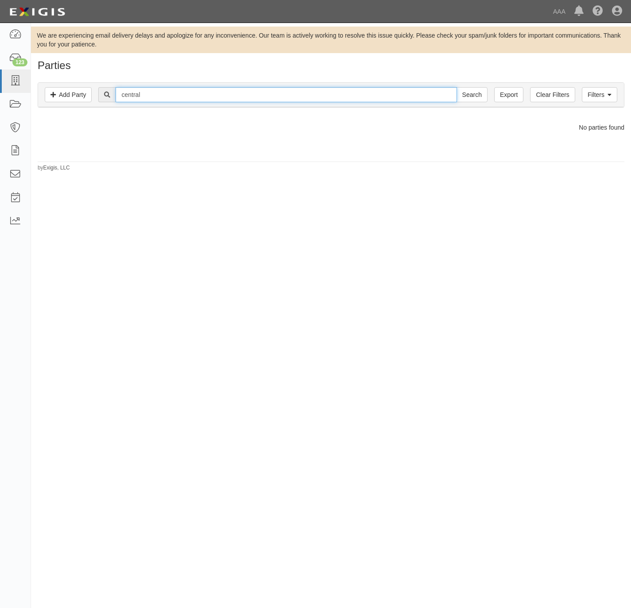
type input "central"
click at [456, 87] on input "Search" at bounding box center [471, 94] width 31 height 15
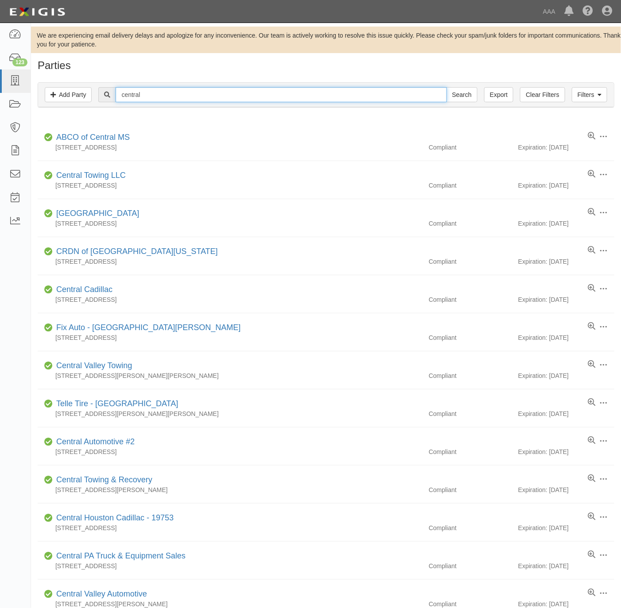
click at [186, 96] on input "central" at bounding box center [281, 94] width 331 height 15
click at [187, 96] on input "central" at bounding box center [281, 94] width 331 height 15
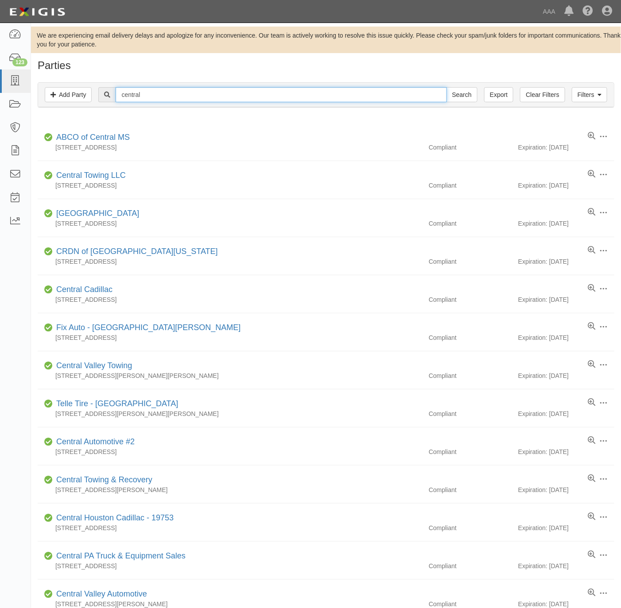
paste input "[PERSON_NAME]'s Auto Service"
type input "[PERSON_NAME]'s Auto Service"
click at [446, 87] on input "Search" at bounding box center [461, 94] width 31 height 15
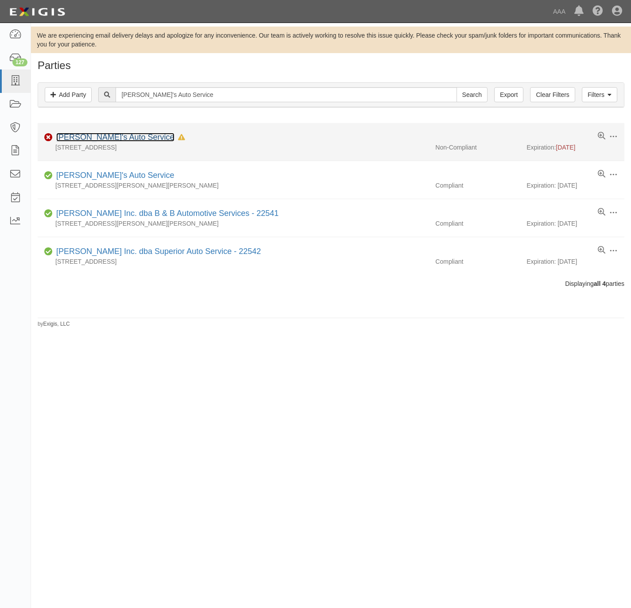
drag, startPoint x: 0, startPoint y: 0, endPoint x: 105, endPoint y: 135, distance: 171.3
click at [105, 135] on link "[PERSON_NAME]'s Auto Service" at bounding box center [115, 137] width 118 height 9
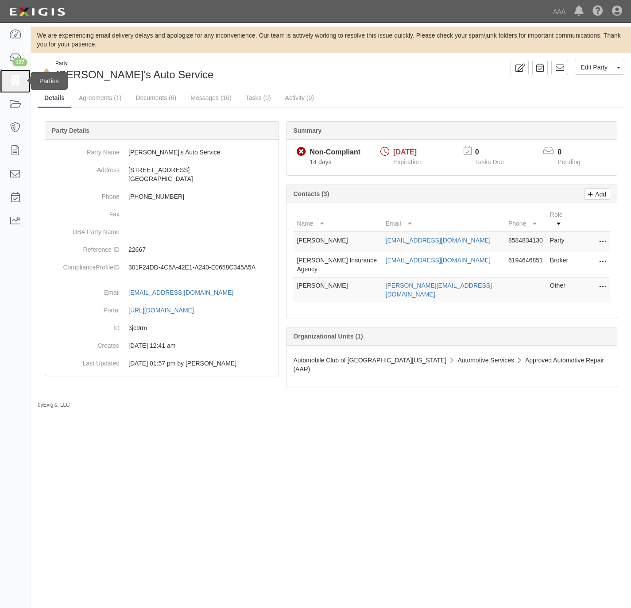
click at [11, 88] on link at bounding box center [15, 80] width 31 height 23
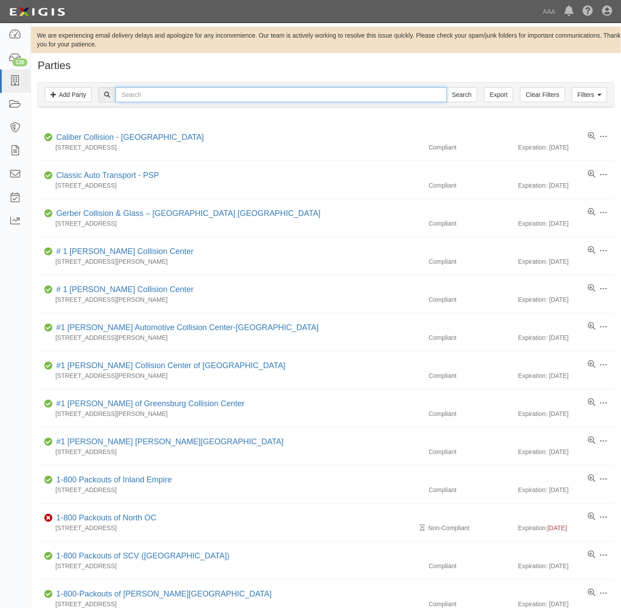
click at [181, 96] on input "text" at bounding box center [281, 94] width 331 height 15
paste input "HEALEY"
type input "HEALEY"
click at [455, 93] on input "Search" at bounding box center [461, 94] width 31 height 15
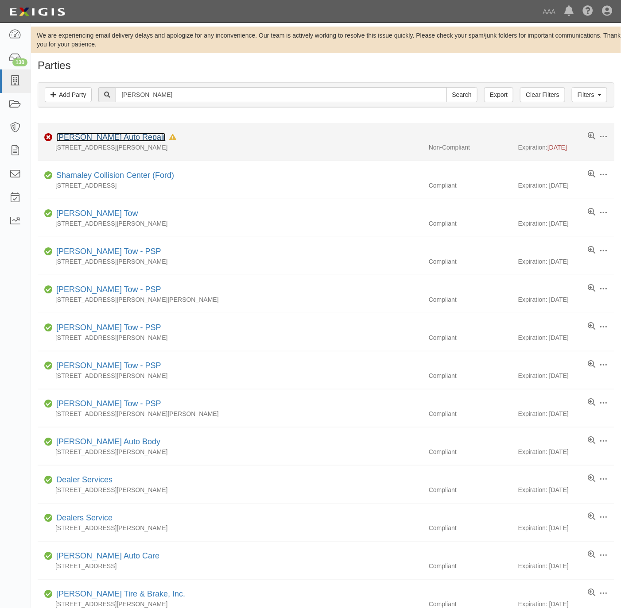
click at [90, 138] on link "[PERSON_NAME] Auto Repair" at bounding box center [110, 137] width 109 height 9
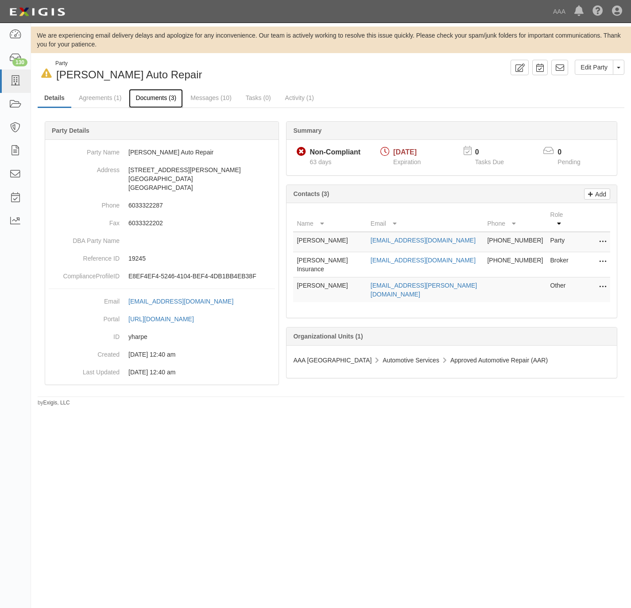
click at [153, 94] on link "Documents (3)" at bounding box center [156, 98] width 54 height 19
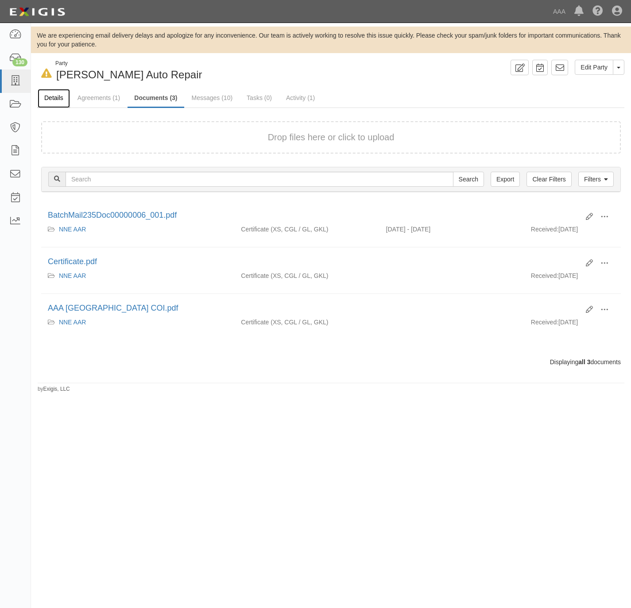
click at [55, 96] on link "Details" at bounding box center [54, 98] width 32 height 19
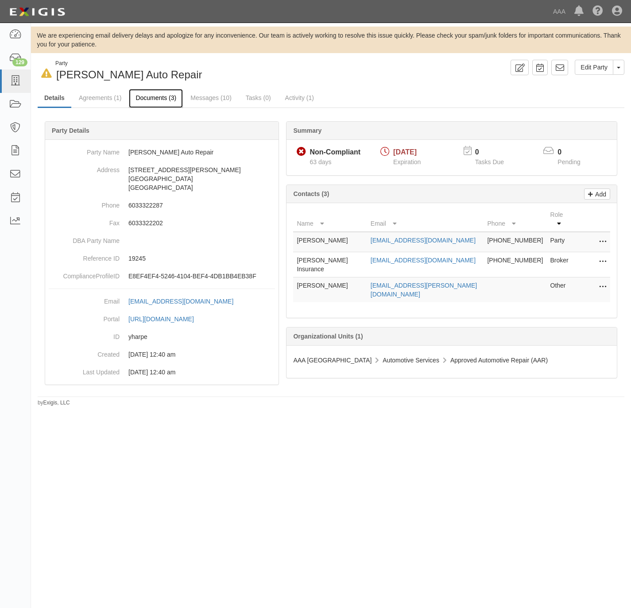
drag, startPoint x: 151, startPoint y: 97, endPoint x: 504, endPoint y: 182, distance: 362.4
click at [153, 97] on link "Documents (3)" at bounding box center [156, 98] width 54 height 18
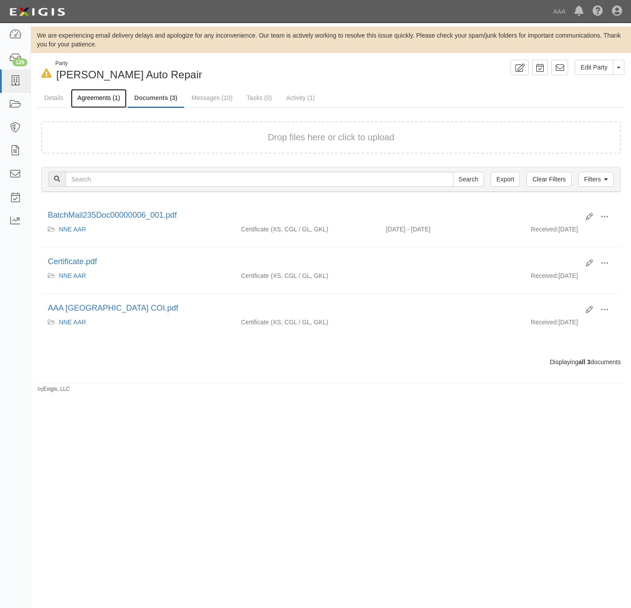
click at [102, 96] on link "Agreements (1)" at bounding box center [99, 98] width 56 height 19
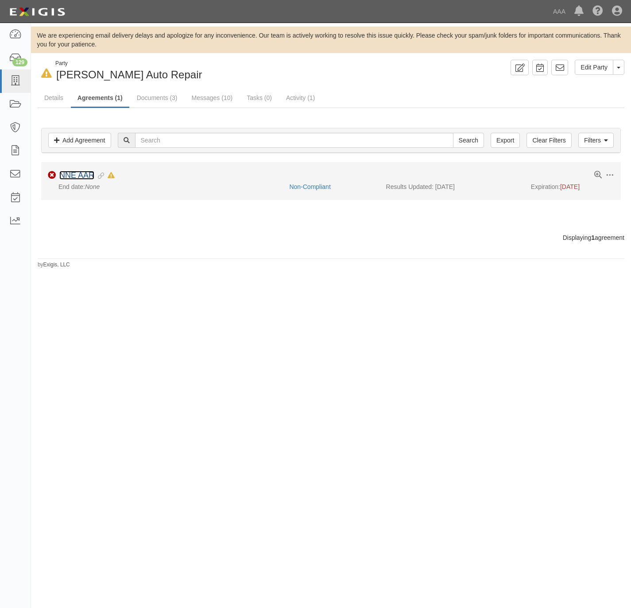
click at [75, 178] on link "NNE AAR" at bounding box center [76, 175] width 35 height 9
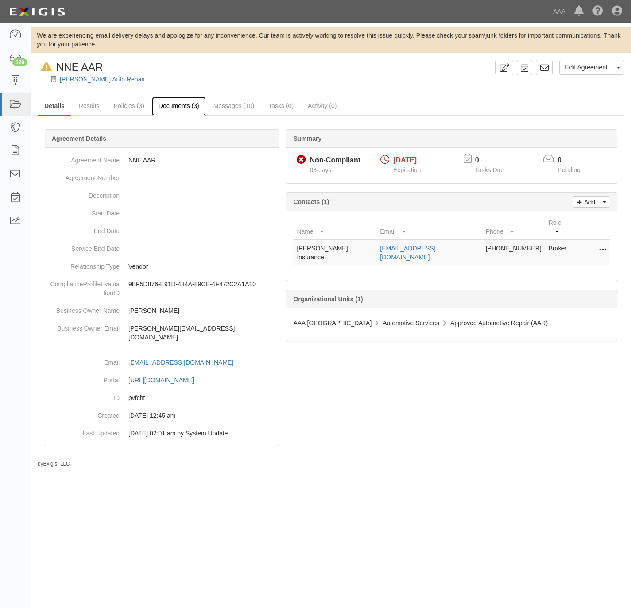
click at [186, 109] on link "Documents (3)" at bounding box center [179, 106] width 54 height 19
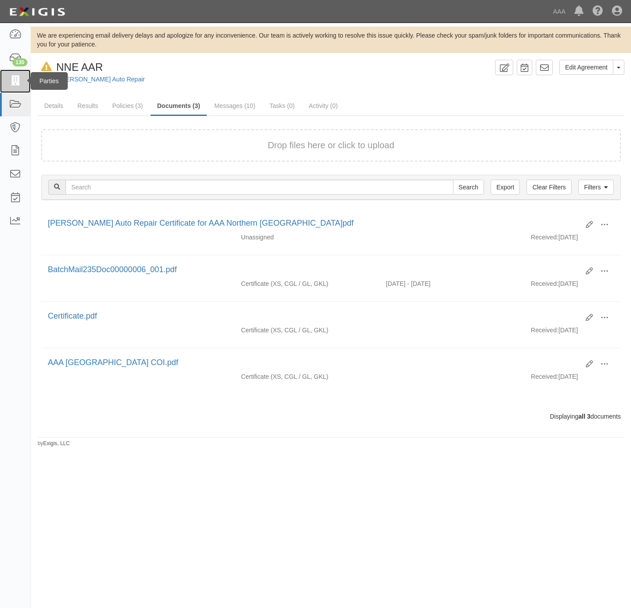
click at [16, 76] on icon at bounding box center [15, 81] width 12 height 10
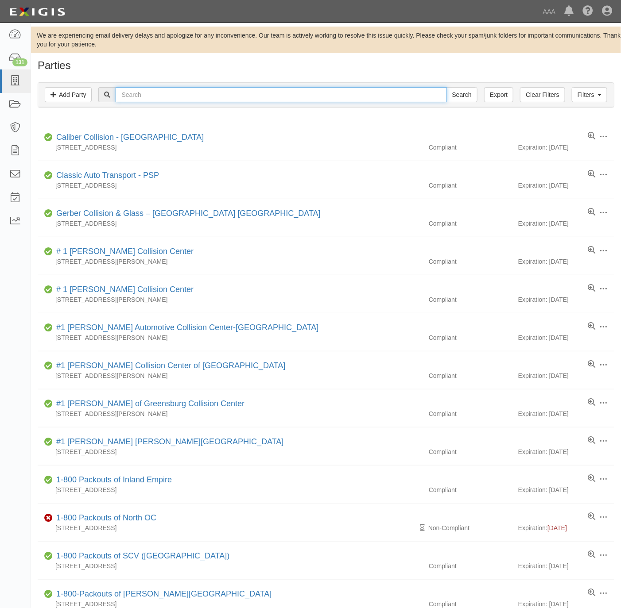
click at [166, 93] on input "text" at bounding box center [281, 94] width 331 height 15
paste input "Bonita Point Auto"
type input "Bonita Point Auto"
click at [446, 87] on input "Search" at bounding box center [461, 94] width 31 height 15
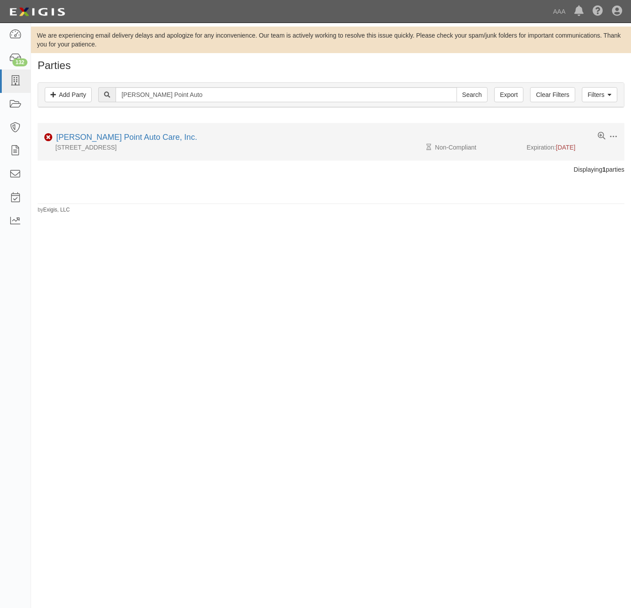
click at [118, 143] on div "[PERSON_NAME] Point Auto Care, Inc." at bounding box center [125, 138] width 144 height 12
click at [101, 136] on link "[PERSON_NAME] Point Auto Care, Inc." at bounding box center [126, 137] width 141 height 9
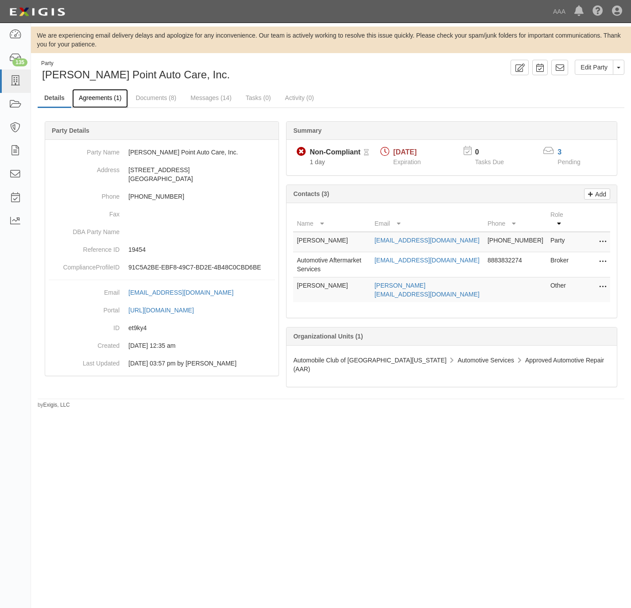
click at [94, 97] on link "Agreements (1)" at bounding box center [100, 98] width 56 height 19
